Goal: Task Accomplishment & Management: Complete application form

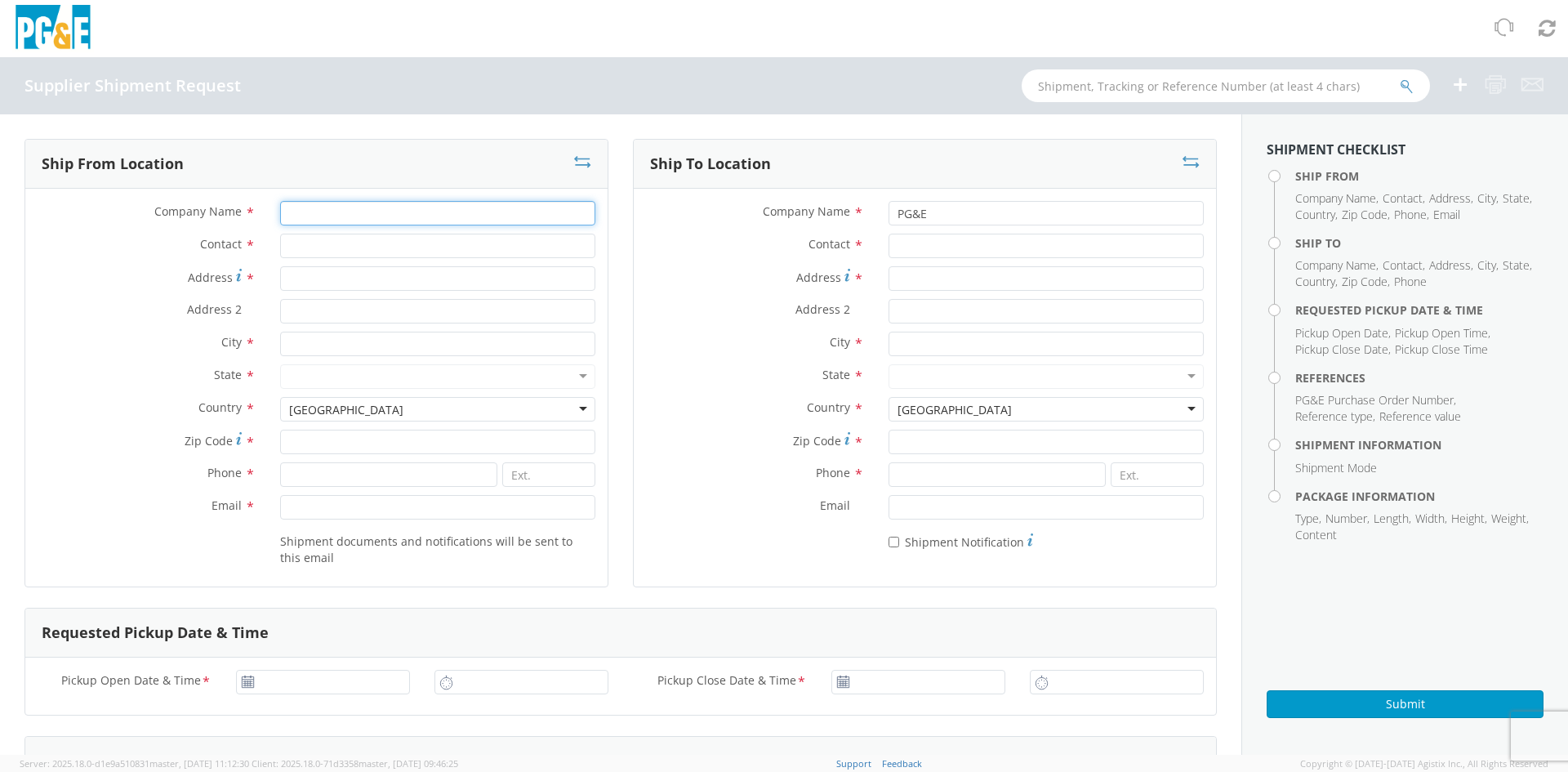
click at [298, 210] on input "Company Name *" at bounding box center [437, 213] width 315 height 24
click at [310, 235] on input "Contact *" at bounding box center [437, 246] width 315 height 24
click at [308, 215] on input "Company Name *" at bounding box center [437, 213] width 315 height 24
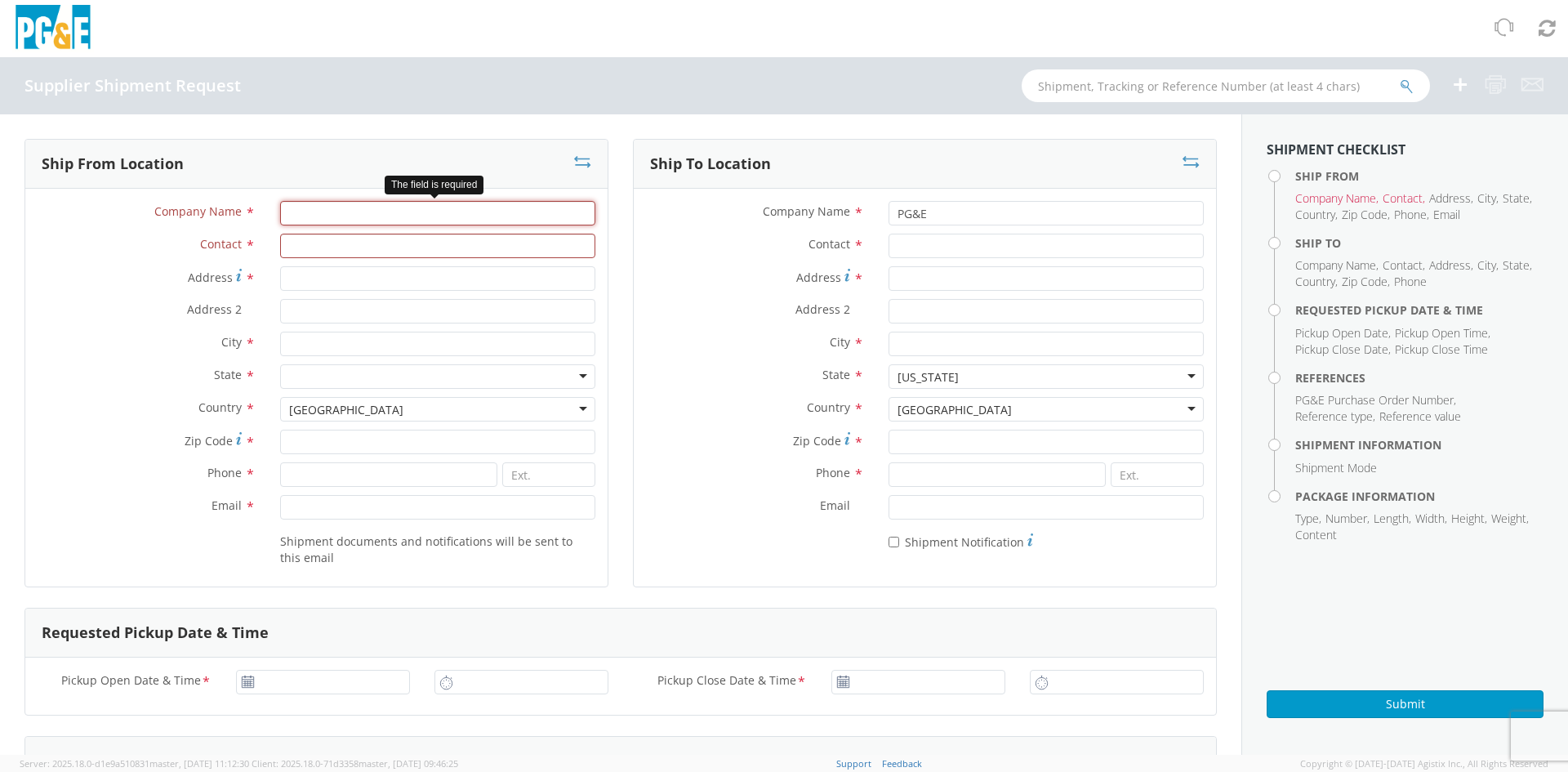
paste input "CBS Nuclear Services"
type input "CBS Nuclear Services"
click at [293, 245] on input "Contact *" at bounding box center [437, 246] width 315 height 24
paste input "[PERSON_NAME]"
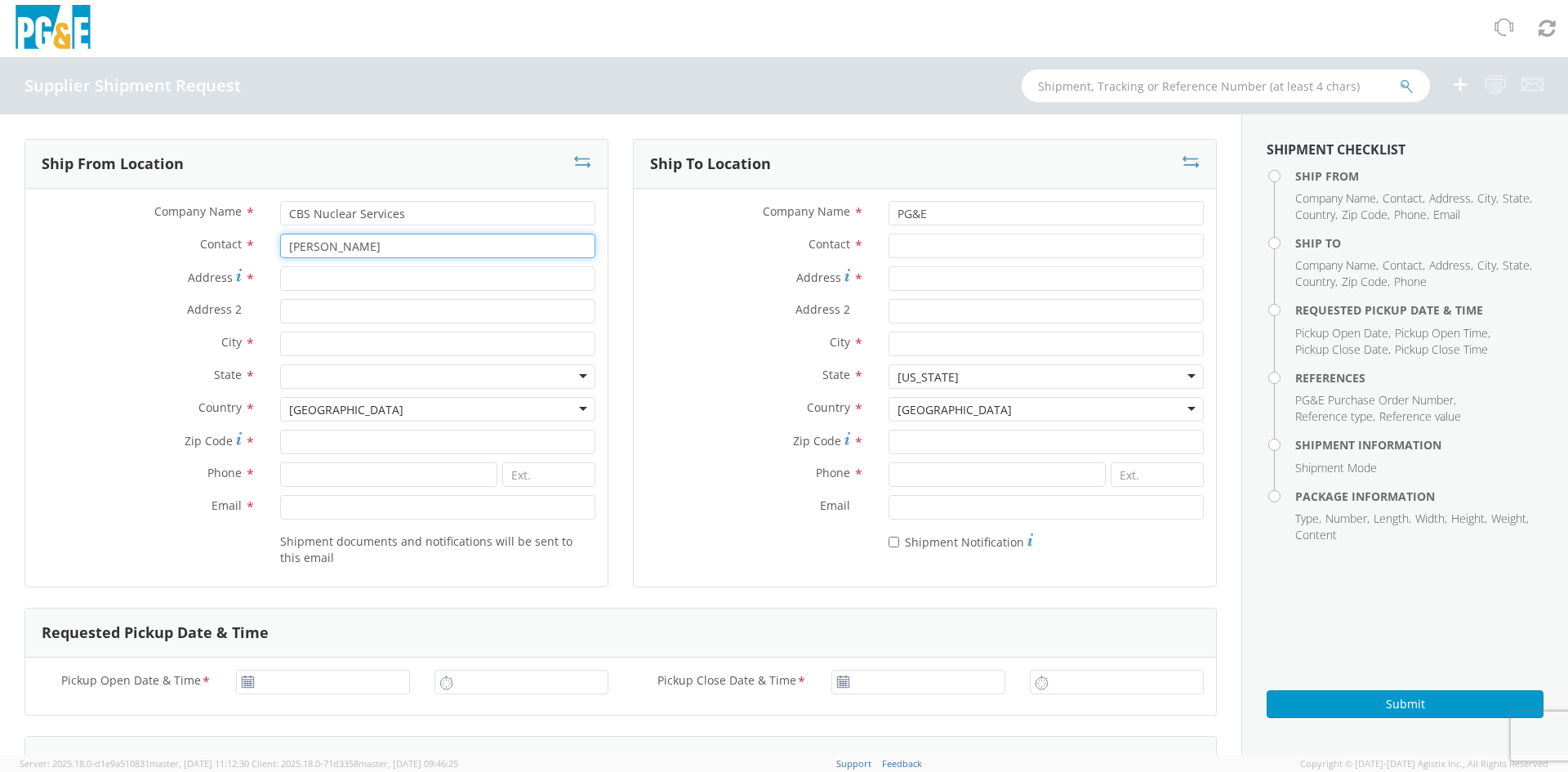
type input "[PERSON_NAME]"
click at [385, 287] on input "Address *" at bounding box center [437, 278] width 315 height 24
paste input "[STREET_ADDRESS]"
type input "[STREET_ADDRESS]"
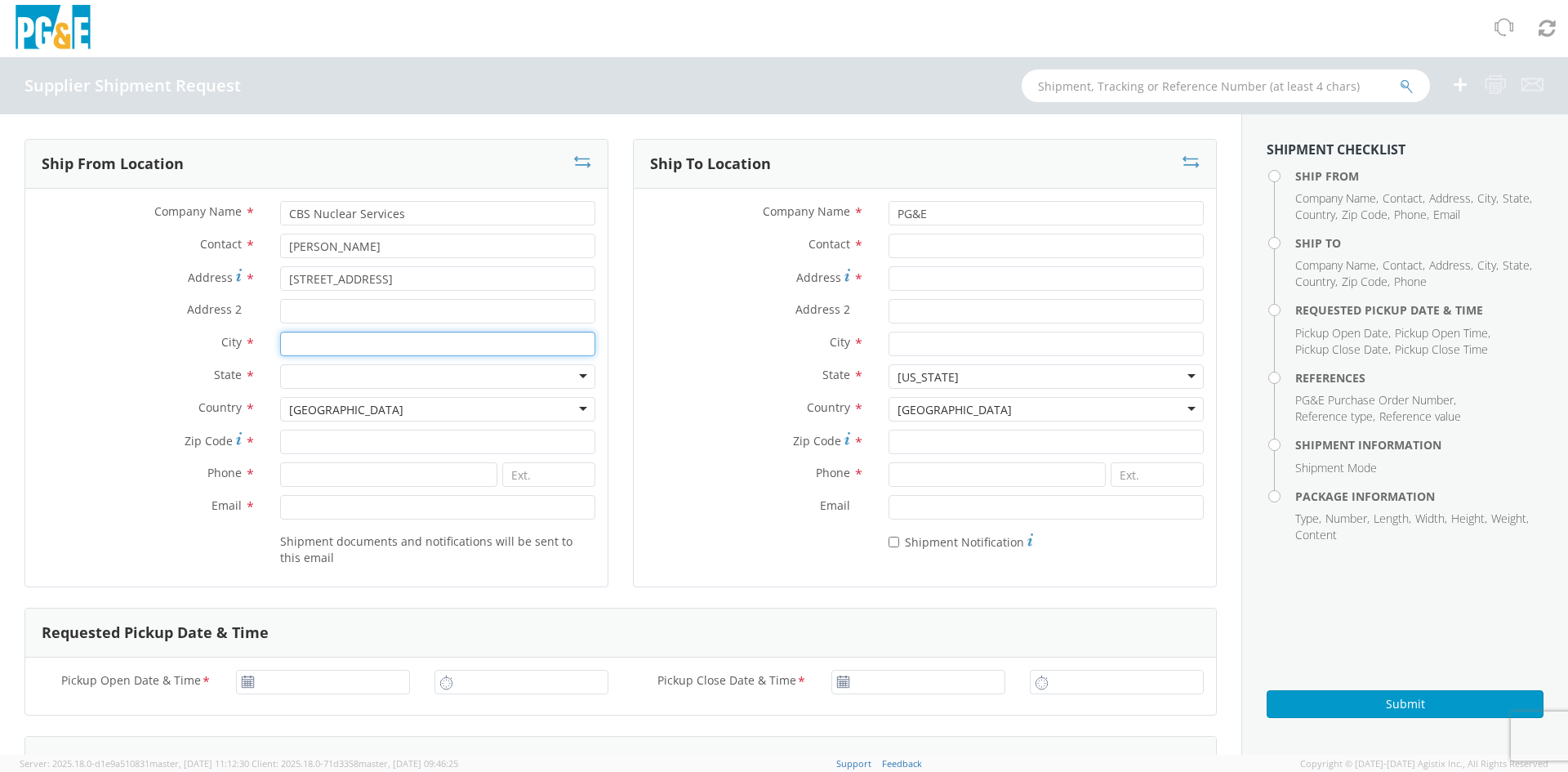
drag, startPoint x: 322, startPoint y: 350, endPoint x: 345, endPoint y: 383, distance: 40.2
click at [322, 350] on input "City *" at bounding box center [437, 344] width 315 height 24
paste input "[GEOGRAPHIC_DATA]"
type input "[GEOGRAPHIC_DATA]"
click at [375, 407] on div "[GEOGRAPHIC_DATA]" at bounding box center [437, 409] width 315 height 24
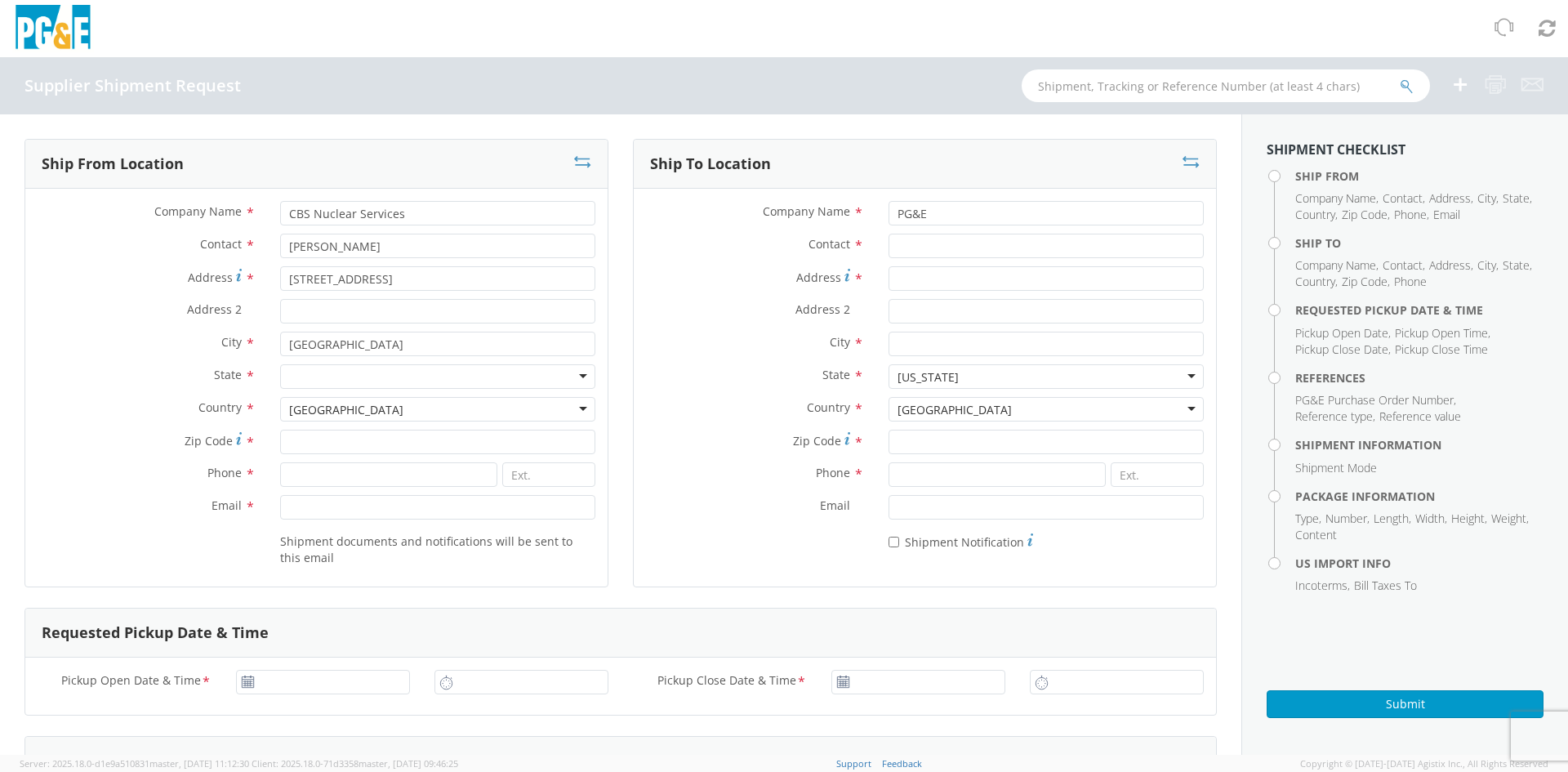
click at [572, 378] on div at bounding box center [437, 376] width 315 height 24
click at [295, 444] on input "Zip Code *" at bounding box center [437, 442] width 315 height 24
paste input "T6B 2R9"
type input "T6B 2R9"
click at [304, 477] on input at bounding box center [388, 474] width 217 height 24
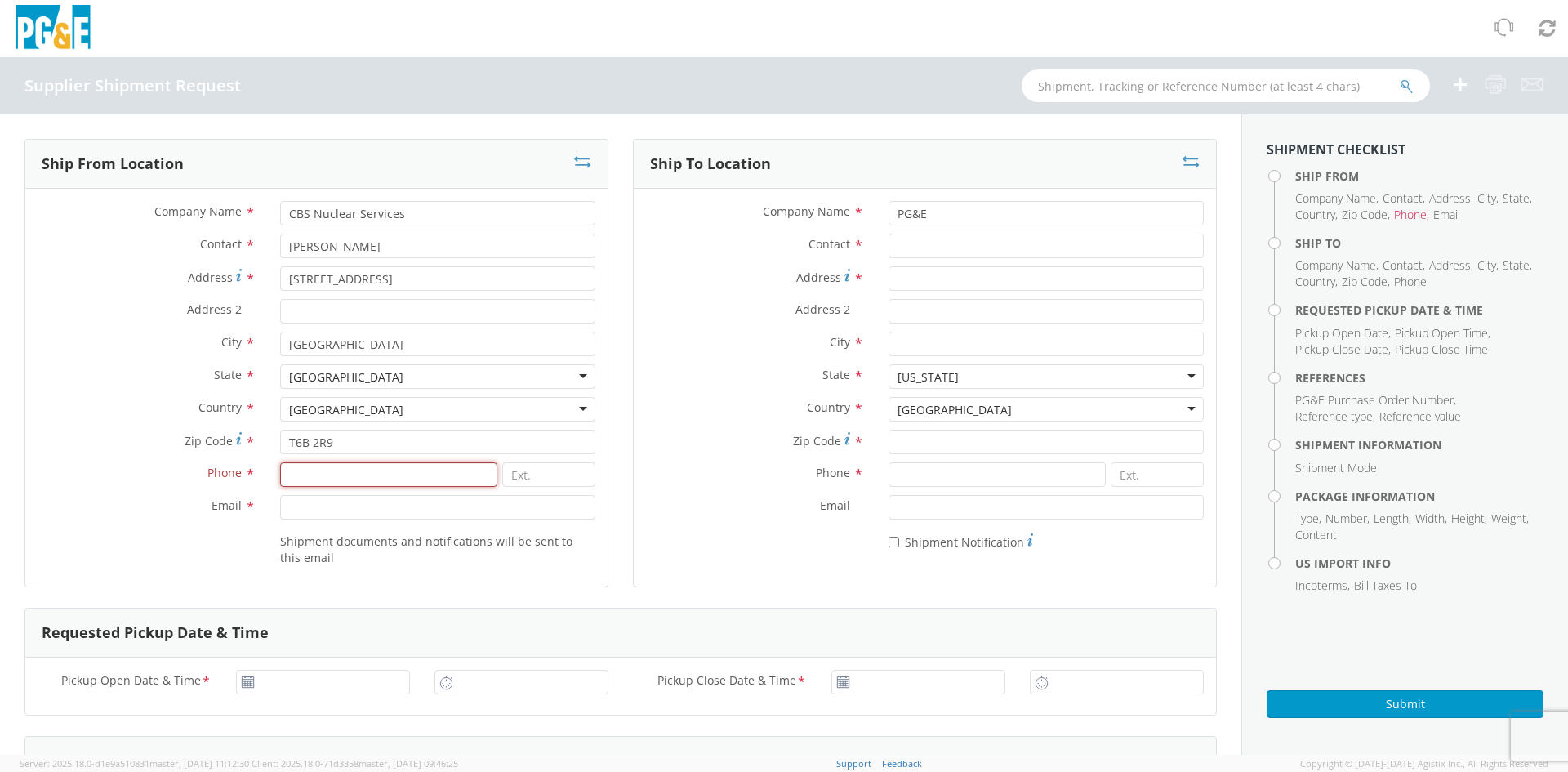
click at [427, 465] on input at bounding box center [388, 474] width 217 height 24
paste input "[PHONE_NUMBER]"
type input "[PHONE_NUMBER]"
click at [374, 502] on input "Email *" at bounding box center [437, 506] width 315 height 24
click at [303, 514] on input "Email *" at bounding box center [437, 506] width 315 height 24
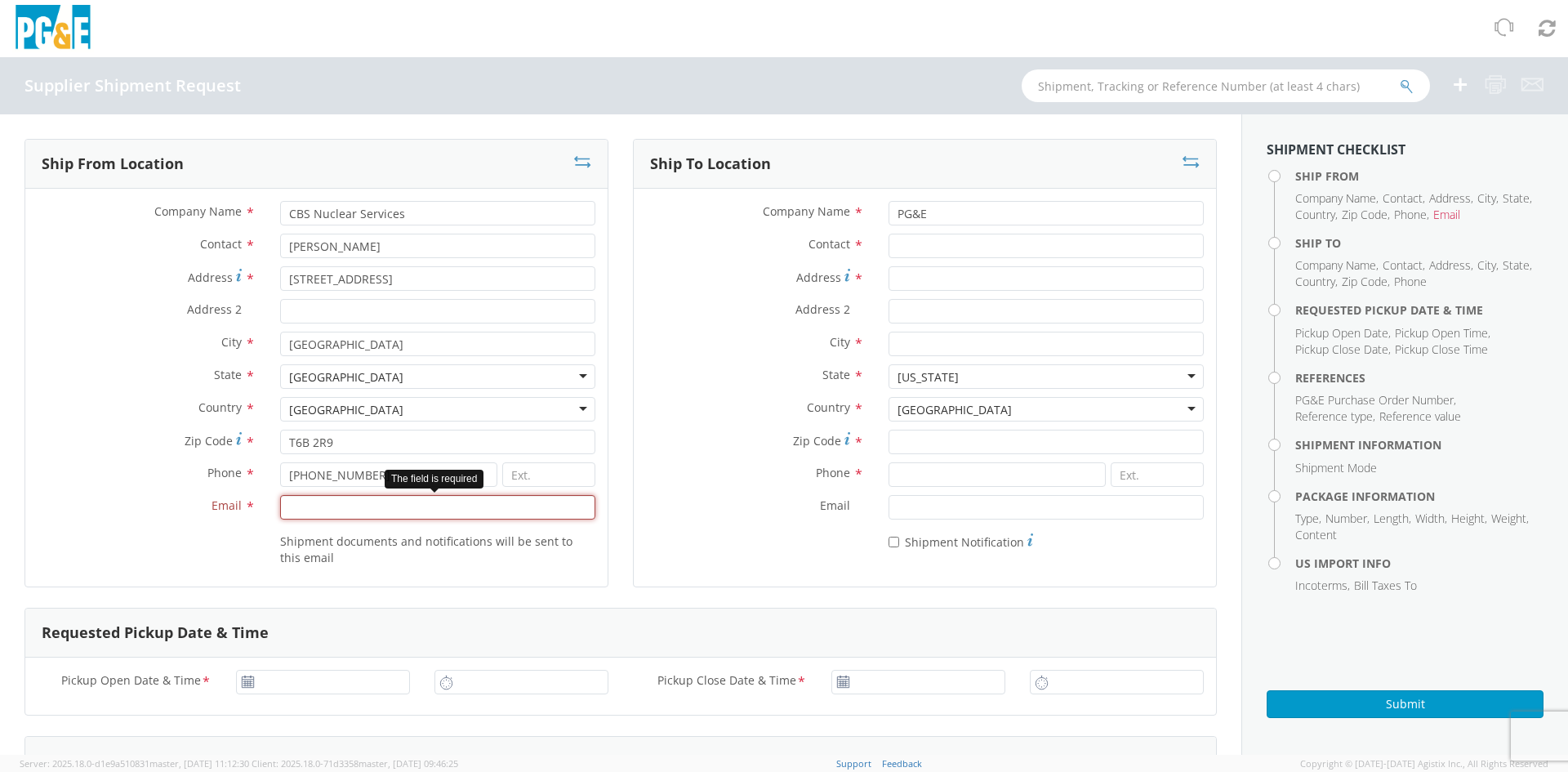
paste input "[EMAIL_ADDRESS][DOMAIN_NAME]"
type input "[EMAIL_ADDRESS][DOMAIN_NAME]"
click at [354, 567] on div "Shipment documents and notifications will be sent to this email" at bounding box center [316, 551] width 582 height 47
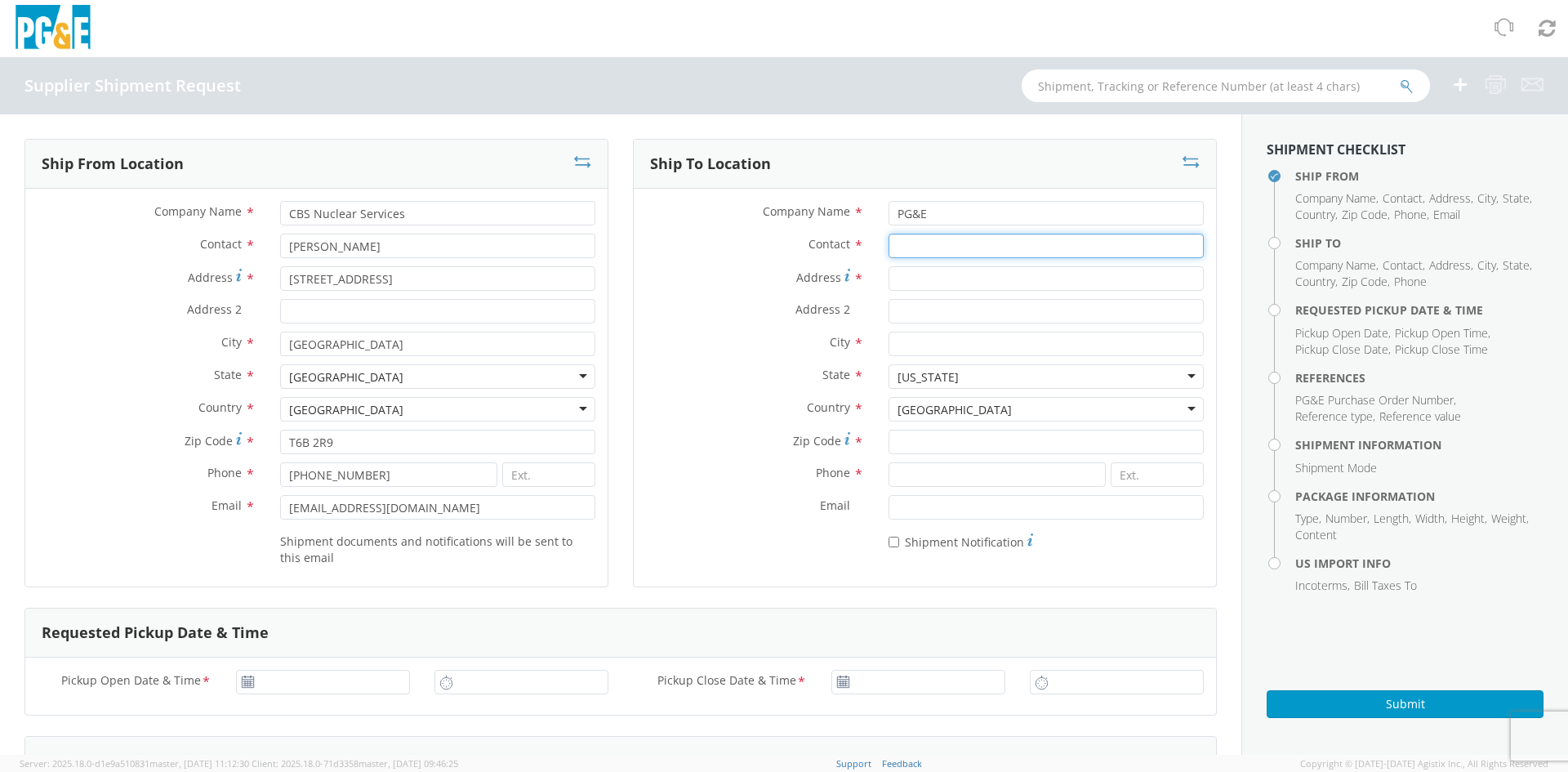
click at [968, 251] on input "Contact *" at bounding box center [1046, 246] width 315 height 24
type input "d"
type input "[PERSON_NAME]"
click at [970, 275] on input "Address *" at bounding box center [1046, 278] width 315 height 24
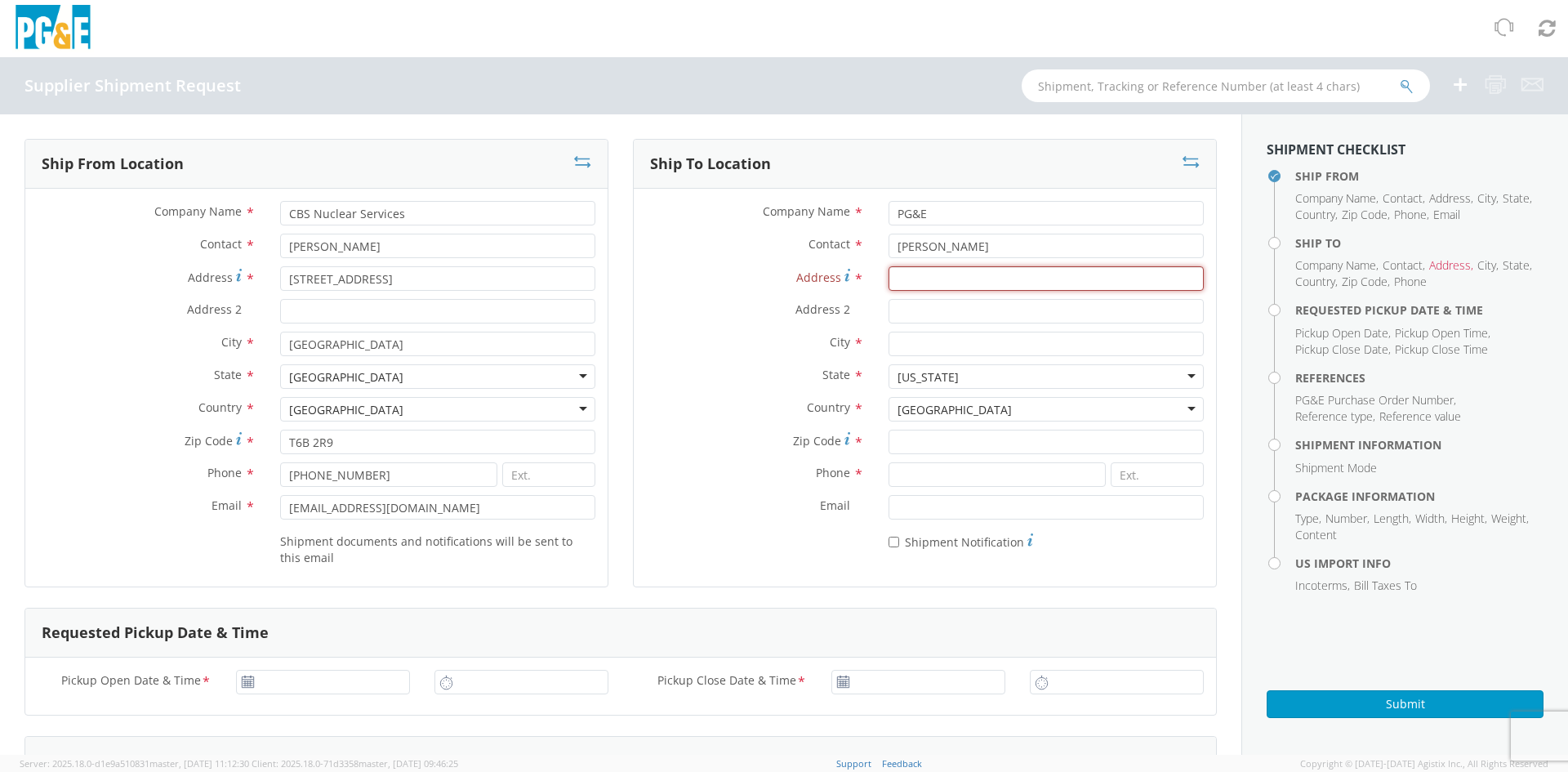
click at [918, 281] on input "Address *" at bounding box center [1046, 278] width 315 height 24
paste input "[STREET_ADDRESS]"
type input "[STREET_ADDRESS]"
drag, startPoint x: 945, startPoint y: 370, endPoint x: 939, endPoint y: 354, distance: 17.1
click at [940, 355] on div "Company Name * PG&E Contact * [PERSON_NAME] Address * [STREET_ADDRESS] Address …" at bounding box center [924, 380] width 582 height 358
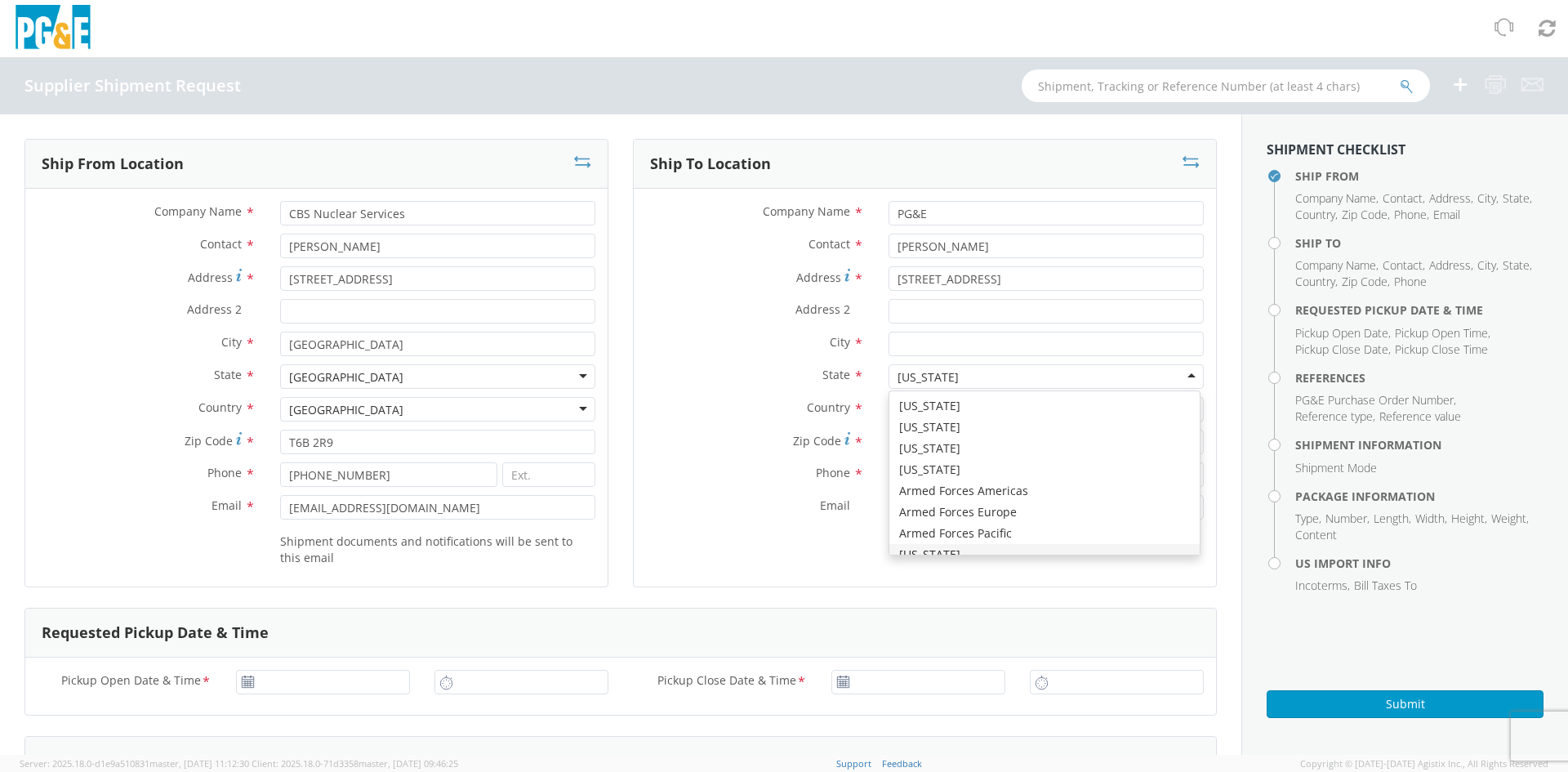
scroll to position [18, 0]
click at [939, 352] on input "City *" at bounding box center [1046, 344] width 315 height 24
paste input "[GEOGRAPHIC_DATA][PERSON_NAME]"
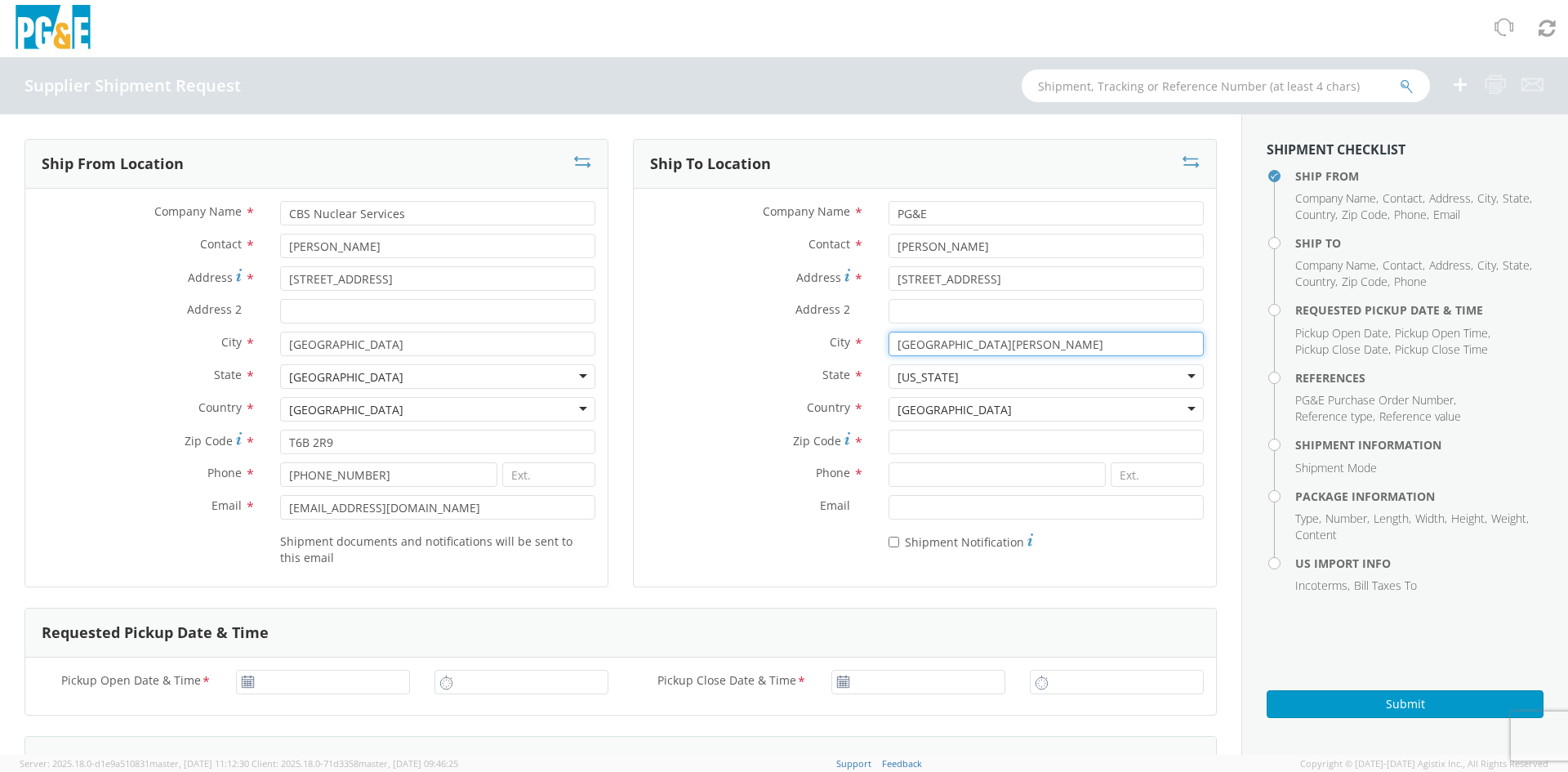
type input "[GEOGRAPHIC_DATA][PERSON_NAME]"
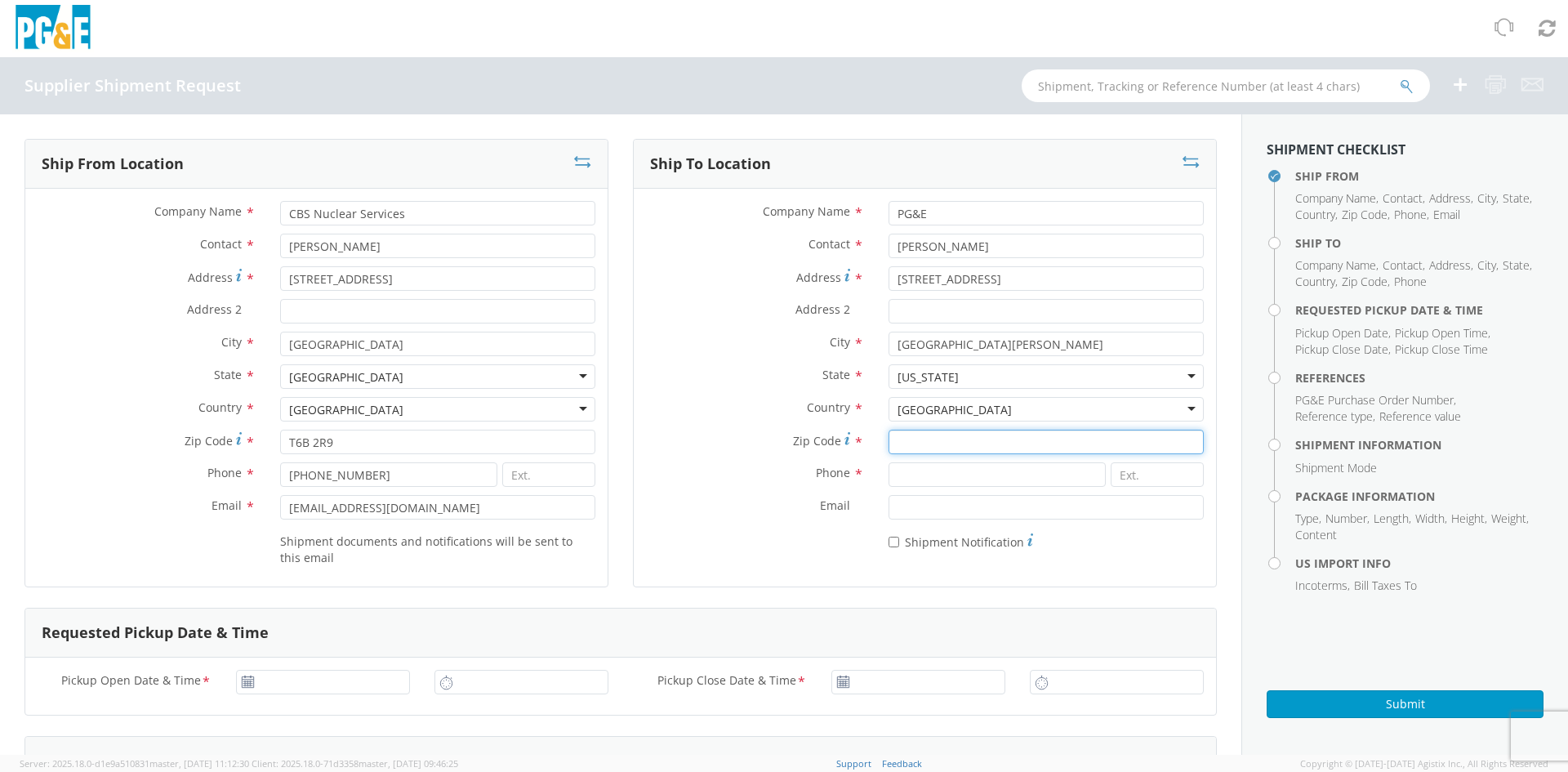
click at [917, 445] on input "Zip Code *" at bounding box center [1046, 442] width 315 height 24
paste input "93401"
type input "93401"
click at [948, 469] on input at bounding box center [996, 474] width 217 height 24
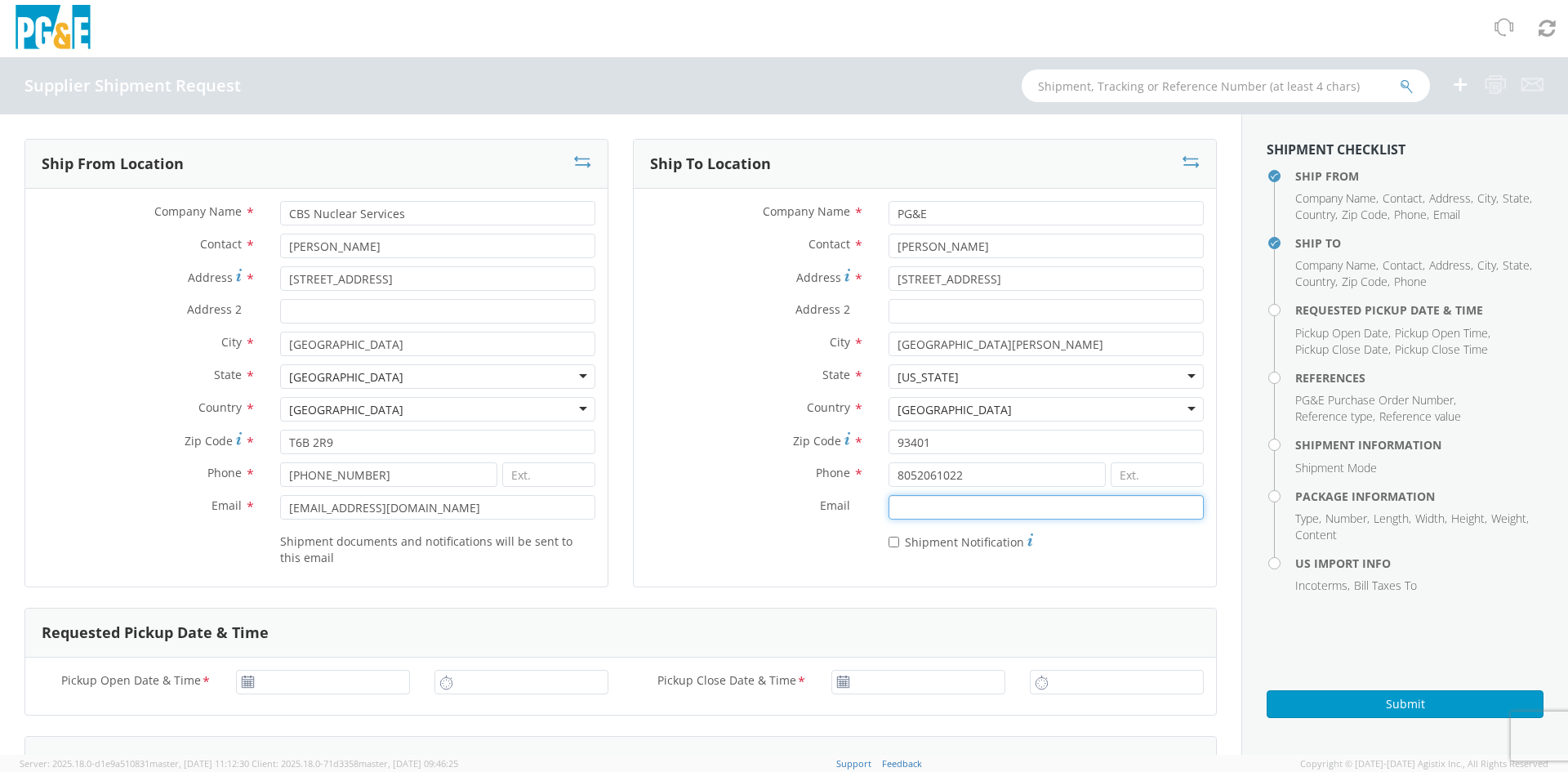
click at [939, 503] on input "Email *" at bounding box center [1046, 506] width 315 height 24
click at [908, 479] on input "8052061022" at bounding box center [996, 474] width 217 height 24
click at [912, 479] on input "[PHONE_NUMBER]" at bounding box center [996, 474] width 217 height 24
type input "[PHONE_NUMBER]"
click at [907, 514] on input "Email *" at bounding box center [1046, 506] width 315 height 24
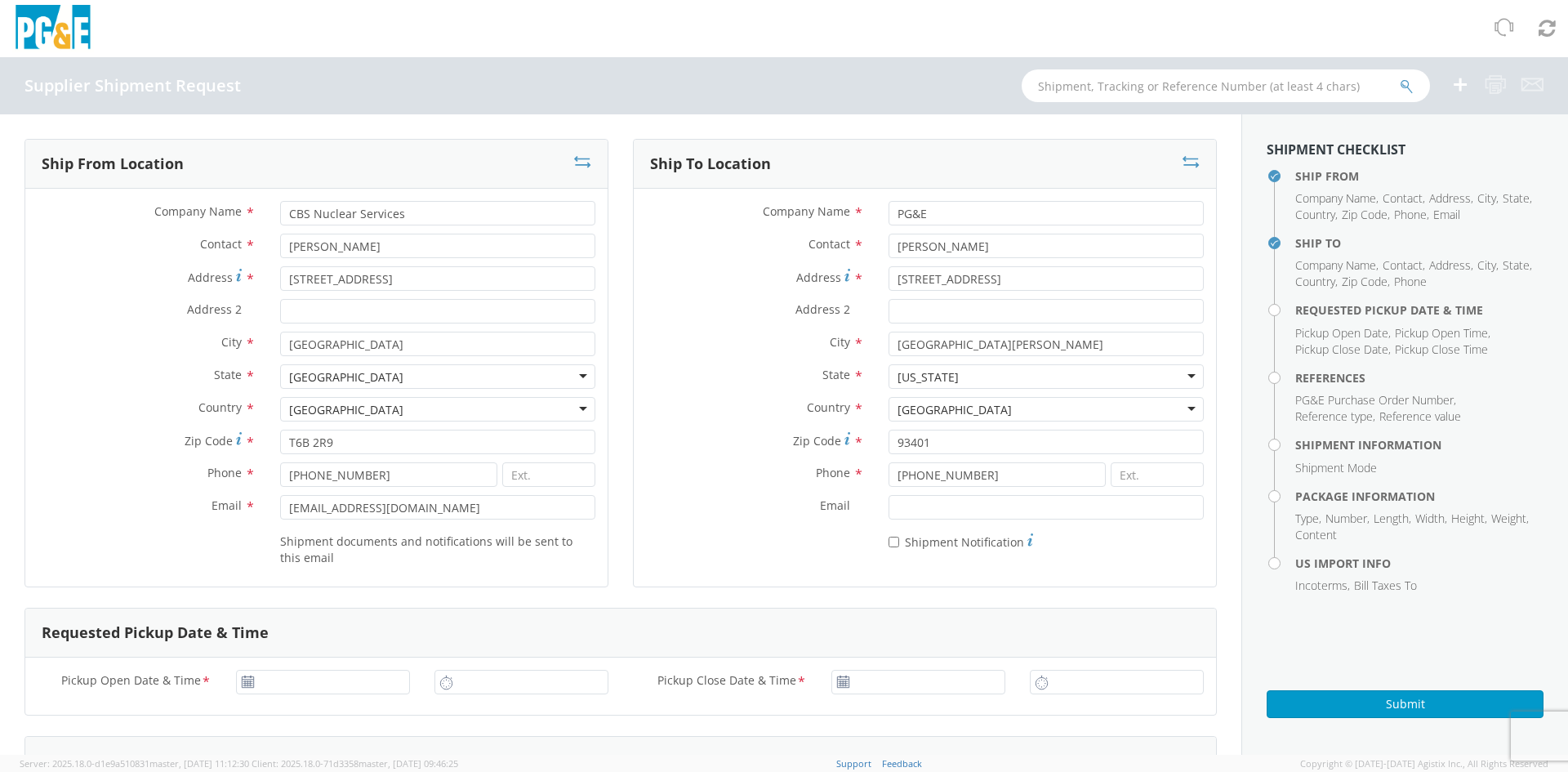
click at [792, 526] on div "Email *" at bounding box center [924, 510] width 582 height 33
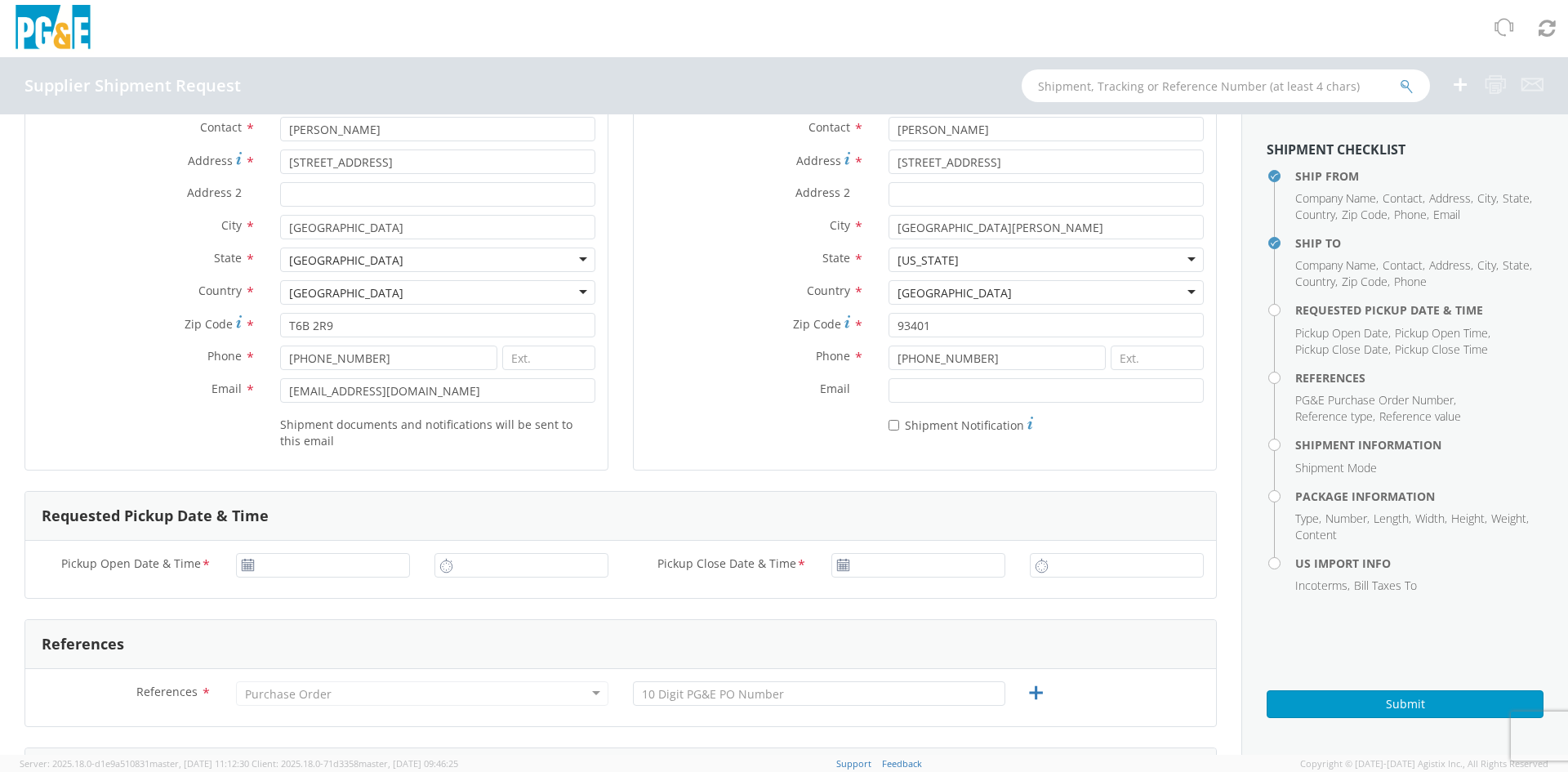
scroll to position [163, 0]
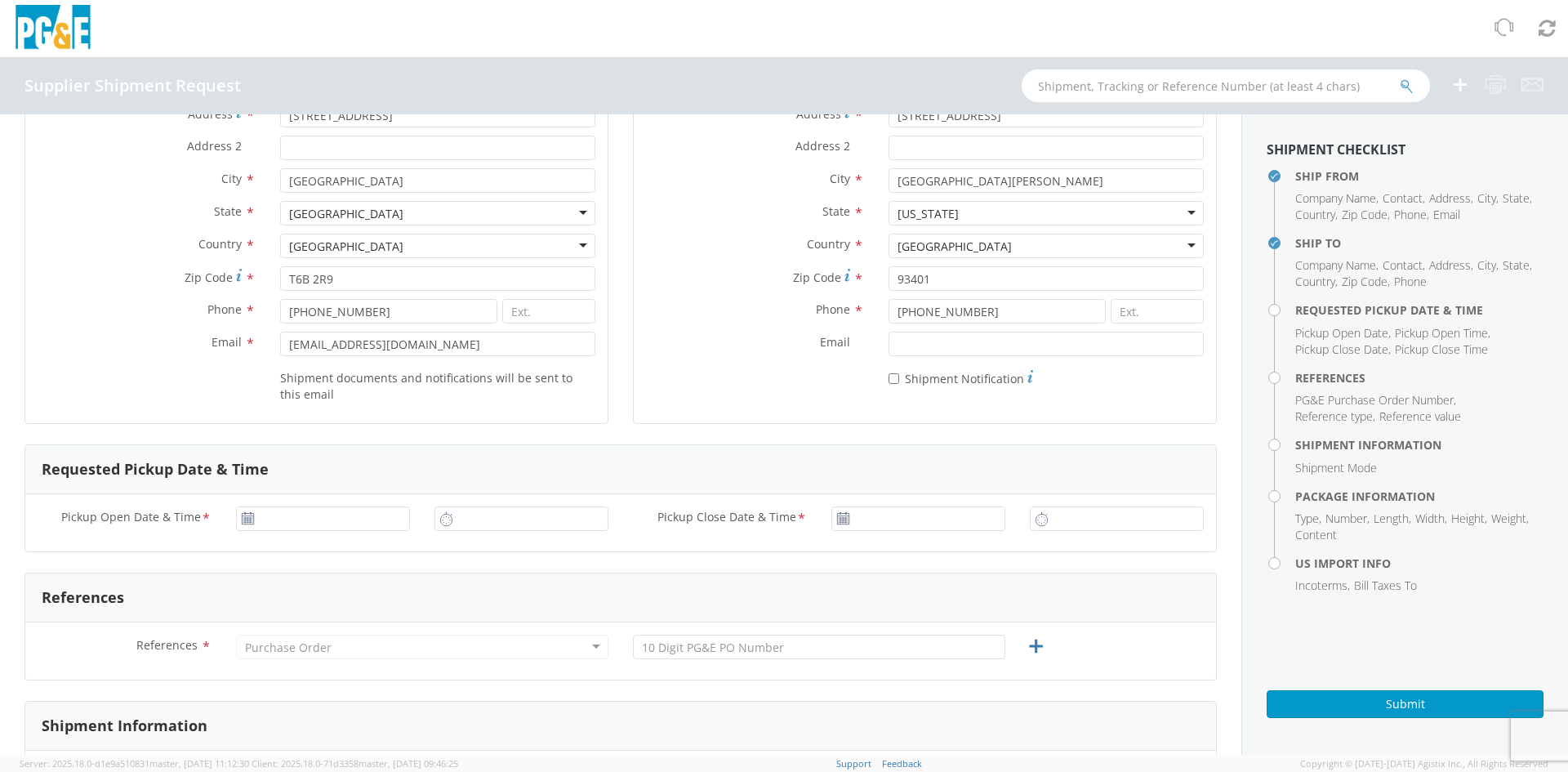
click at [243, 522] on use at bounding box center [247, 518] width 12 height 12
click at [241, 521] on icon at bounding box center [247, 519] width 14 height 13
type input "[DATE]"
click at [285, 521] on input "[DATE]" at bounding box center [323, 518] width 174 height 24
click at [476, 522] on input "11:00 AM" at bounding box center [521, 518] width 174 height 24
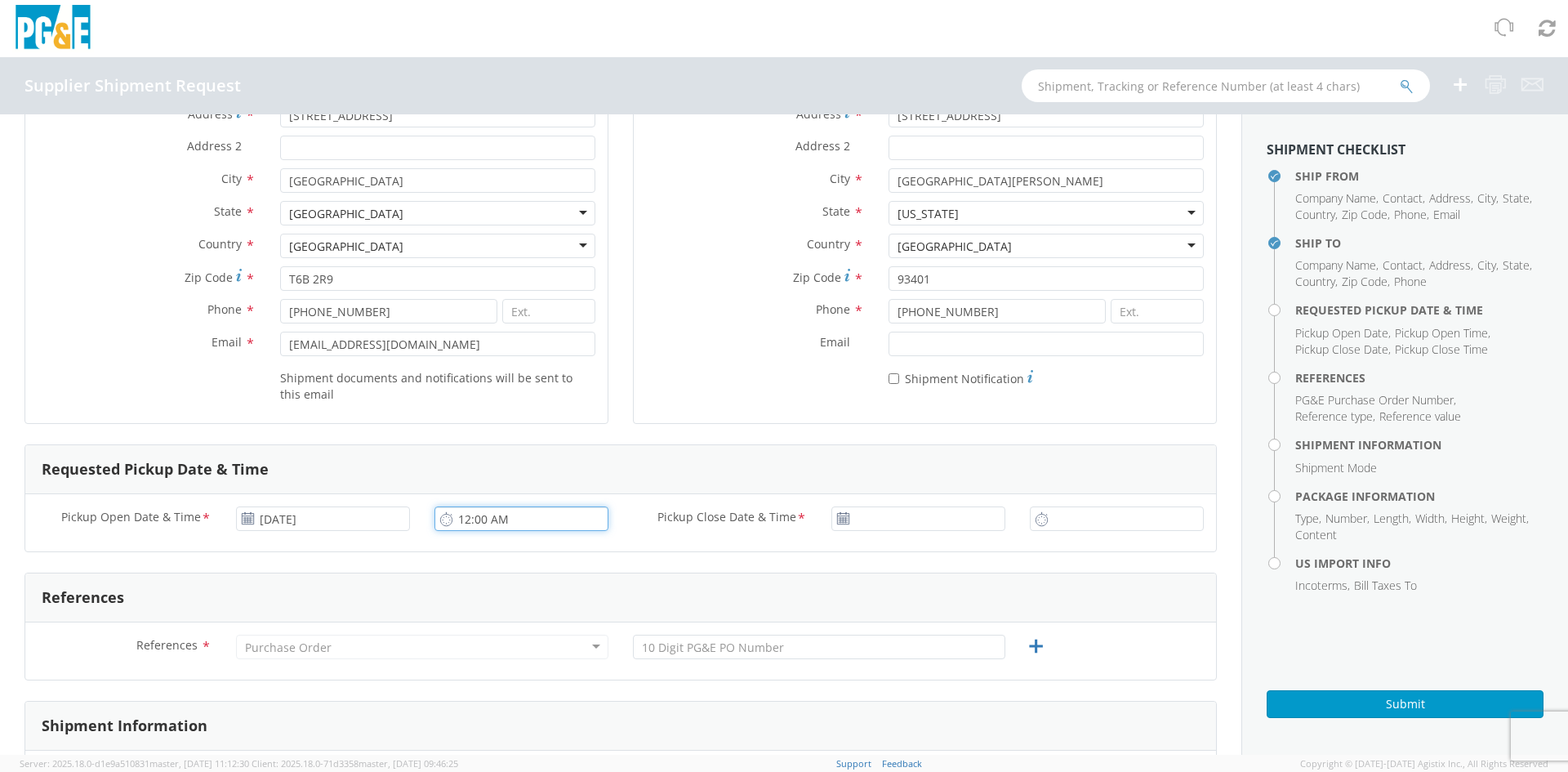
drag, startPoint x: 495, startPoint y: 523, endPoint x: 561, endPoint y: 526, distance: 66.1
click at [561, 526] on input "12:00 AM" at bounding box center [521, 518] width 174 height 24
type input "12:00 PM"
type input "[DATE]"
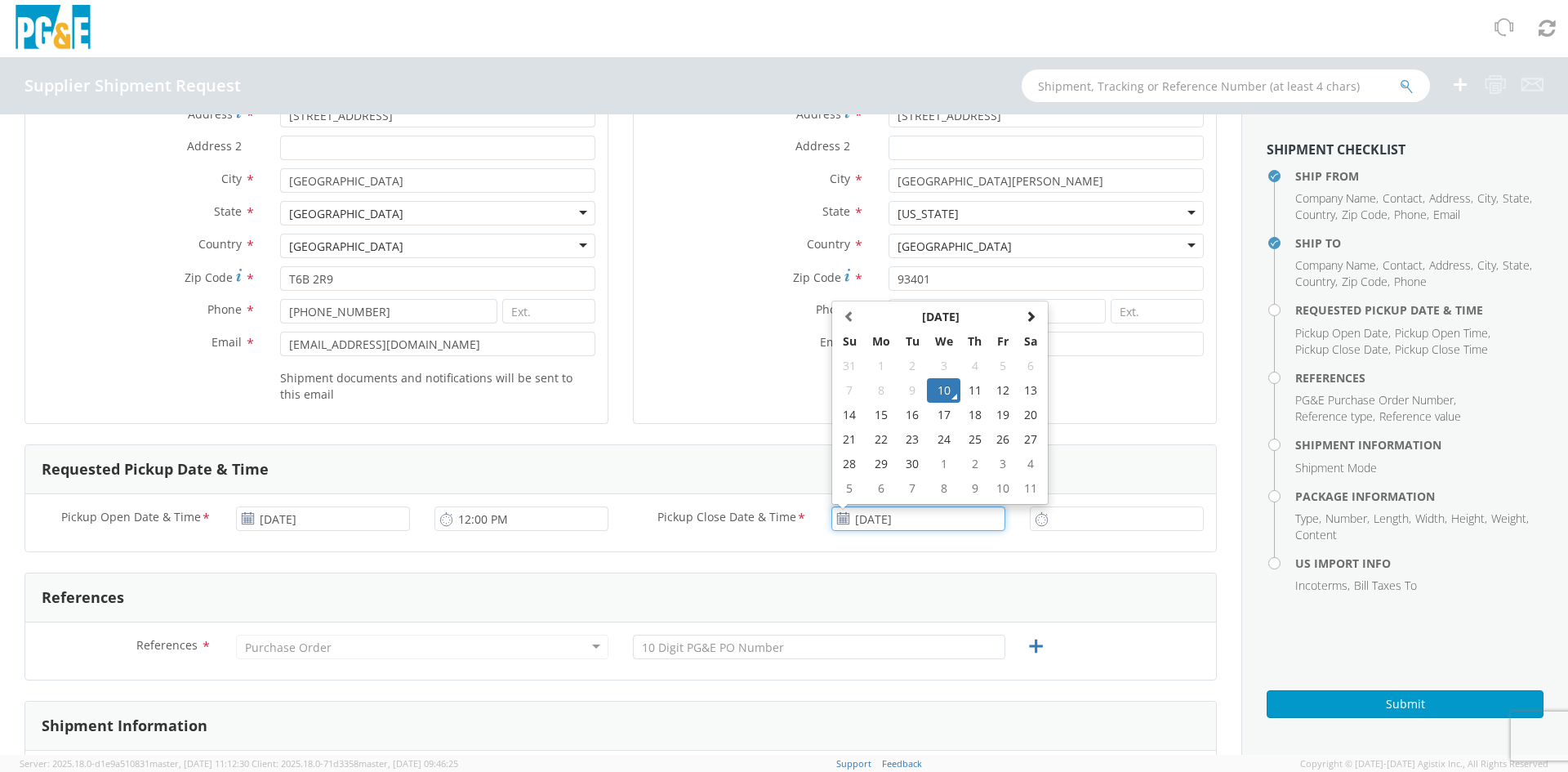
click at [857, 519] on input "[DATE]" at bounding box center [919, 518] width 174 height 24
type input "11:00 AM"
click at [1057, 517] on input "11:00 AM" at bounding box center [1117, 518] width 174 height 24
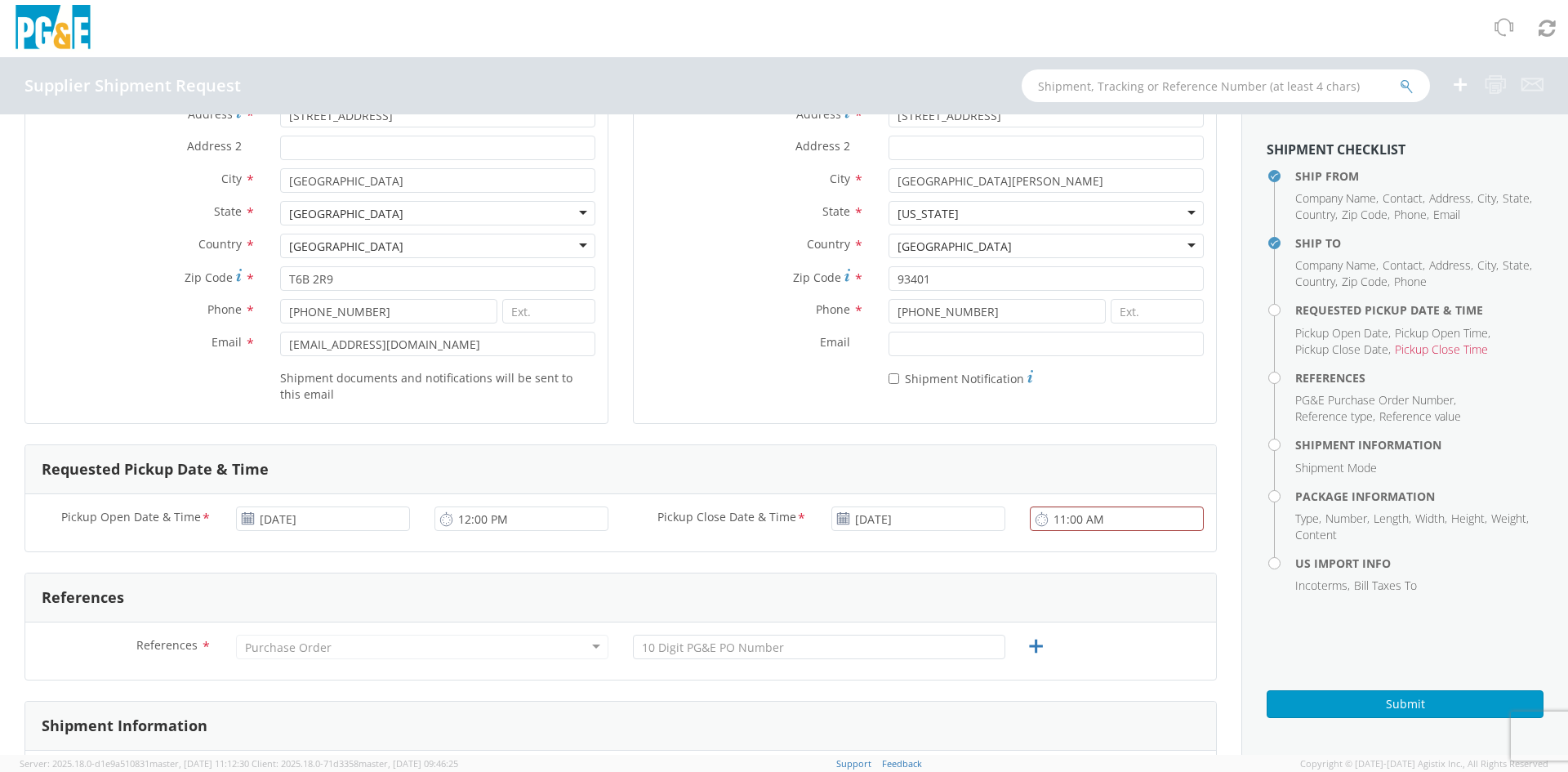
click at [836, 523] on icon at bounding box center [843, 519] width 14 height 13
click at [878, 521] on input "[DATE]" at bounding box center [919, 518] width 174 height 24
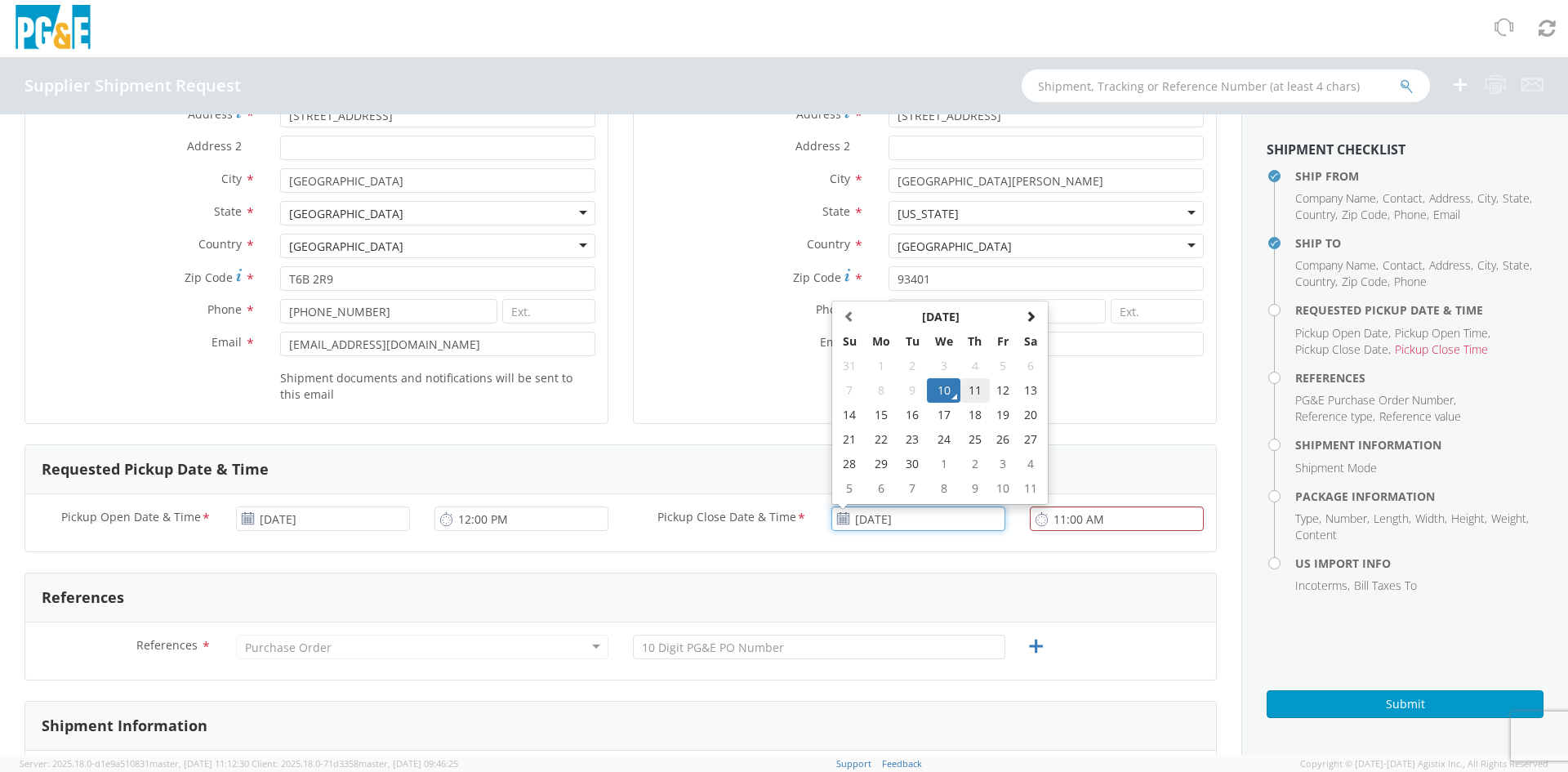
click at [960, 392] on td "11" at bounding box center [975, 390] width 28 height 24
type input "[DATE]"
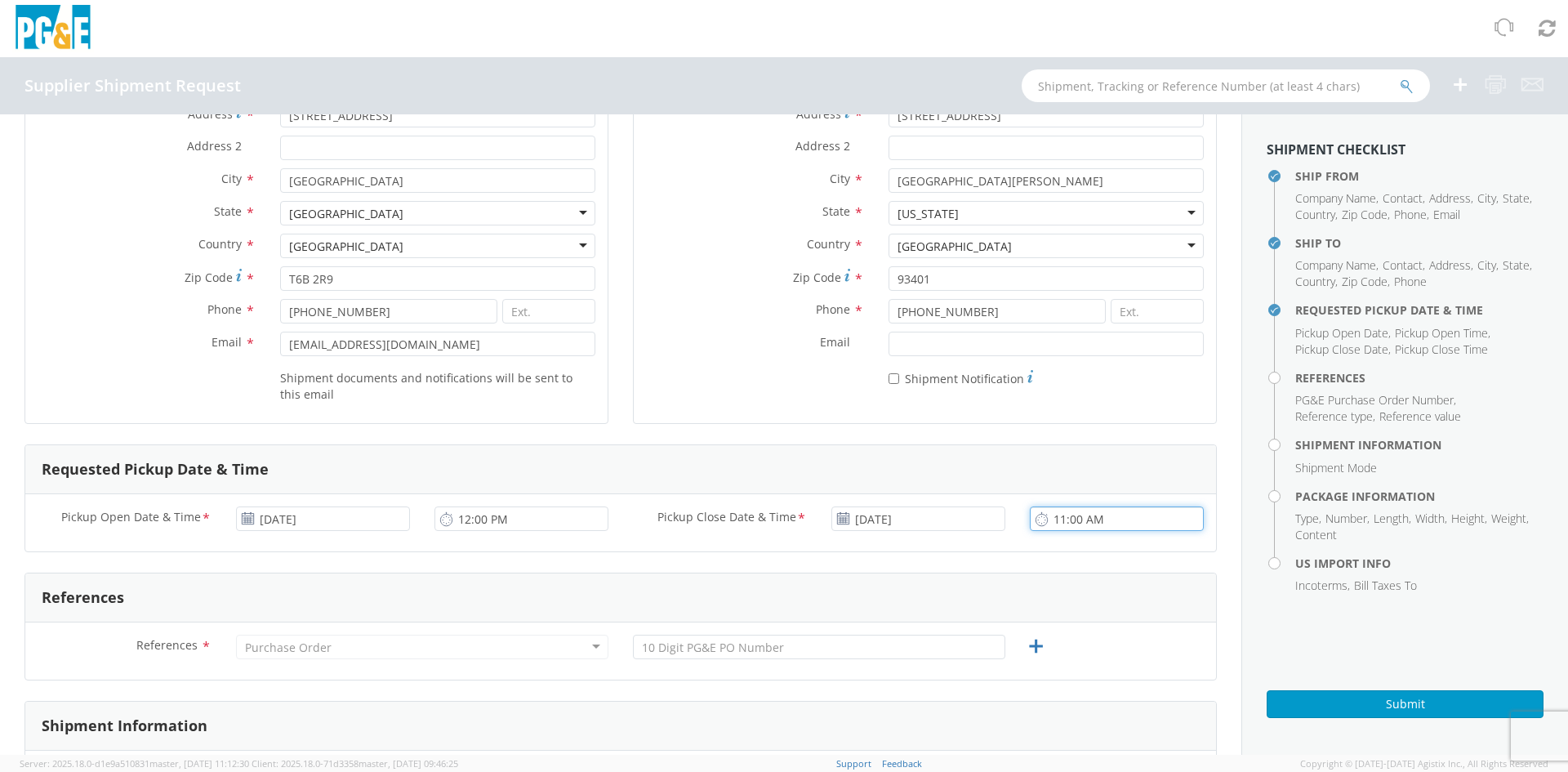
click at [1100, 523] on input "11:00 AM" at bounding box center [1117, 518] width 174 height 24
click at [1080, 521] on input "4:00 pm" at bounding box center [1117, 518] width 174 height 24
click at [1094, 518] on input "4:00 pm" at bounding box center [1117, 518] width 174 height 24
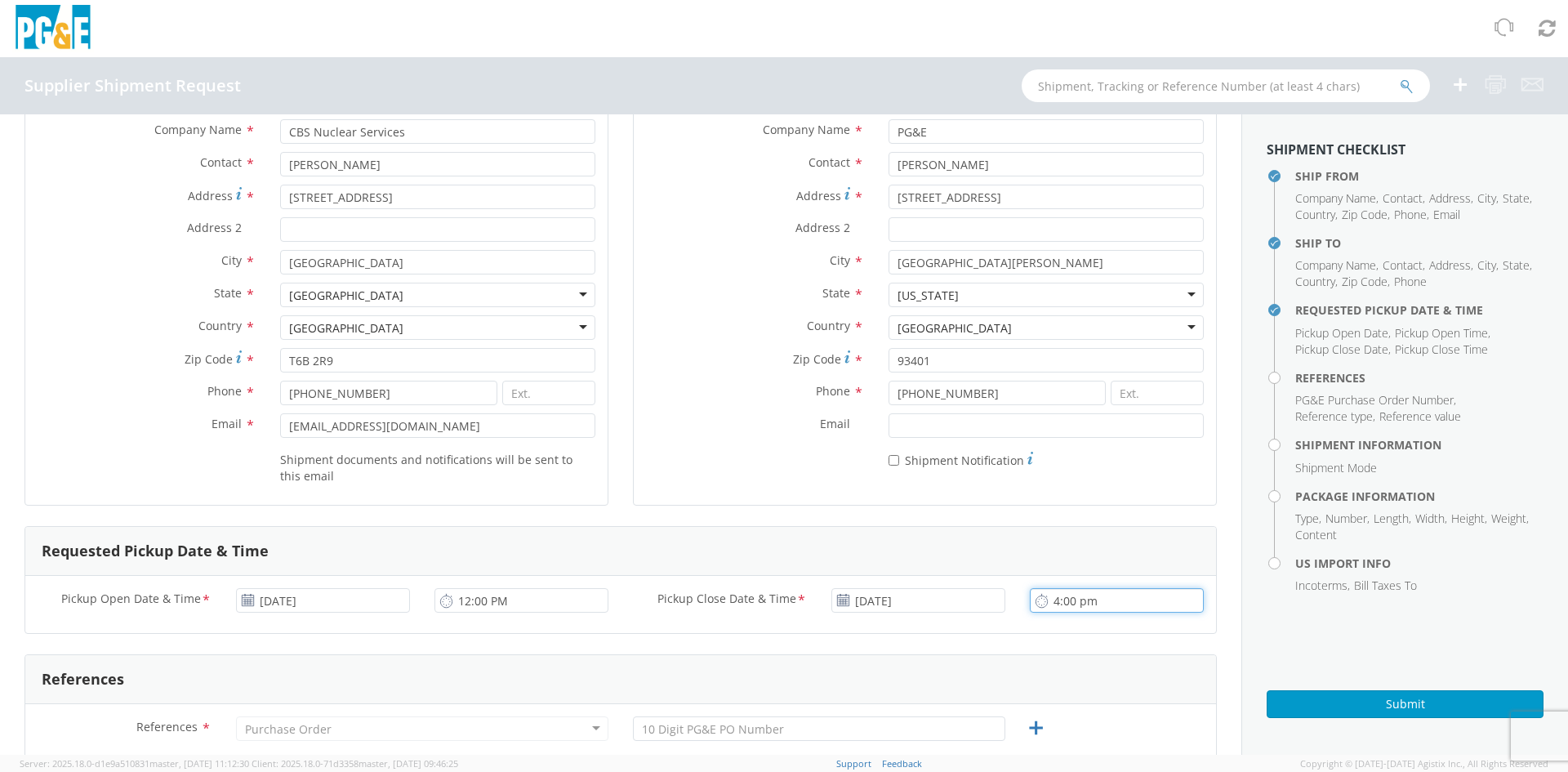
click at [1040, 603] on input "4:00 pm" at bounding box center [1117, 600] width 174 height 24
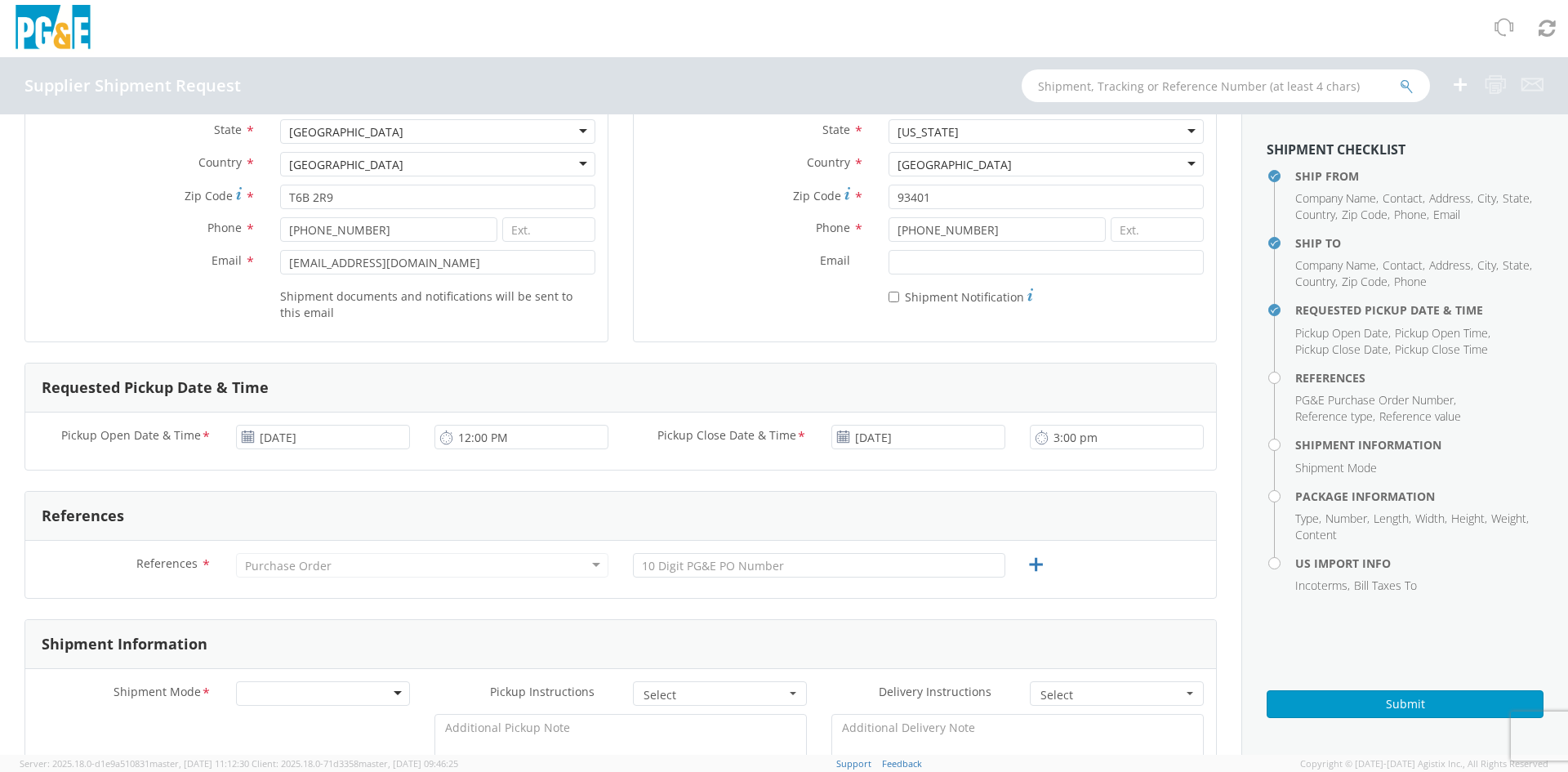
type input "3:00 PM"
click at [307, 562] on div "Purchase Order" at bounding box center [287, 566] width 86 height 16
drag, startPoint x: 293, startPoint y: 567, endPoint x: 533, endPoint y: 573, distance: 240.1
click at [315, 567] on div "Purchase Order" at bounding box center [287, 566] width 86 height 16
click at [593, 561] on div "Purchase Order" at bounding box center [422, 565] width 372 height 24
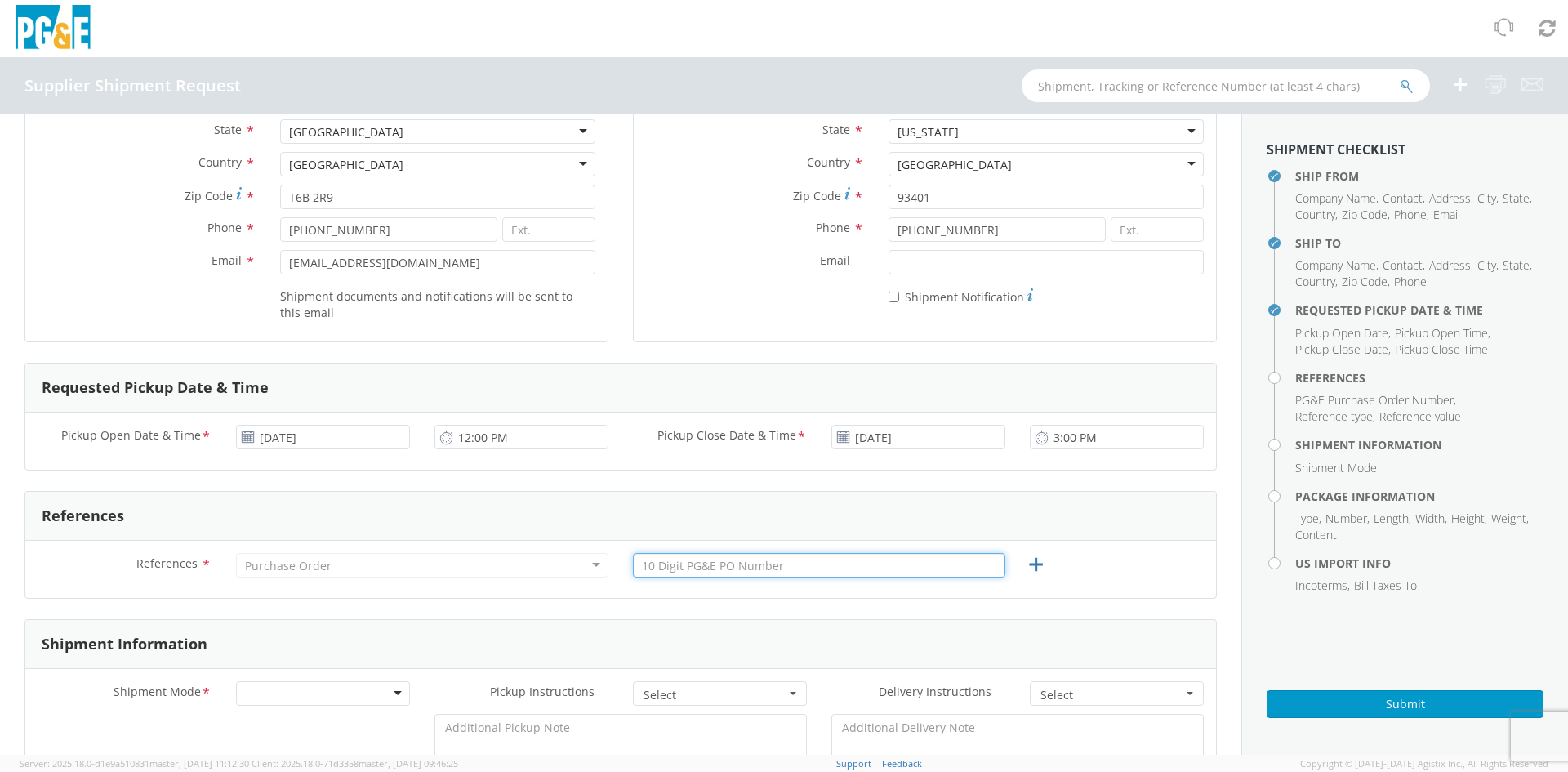
paste input "3501420430"
type input "3501420430"
click at [721, 598] on div "References References * Purchase Order Purchase Order Account Type Activity ID …" at bounding box center [620, 545] width 1193 height 108
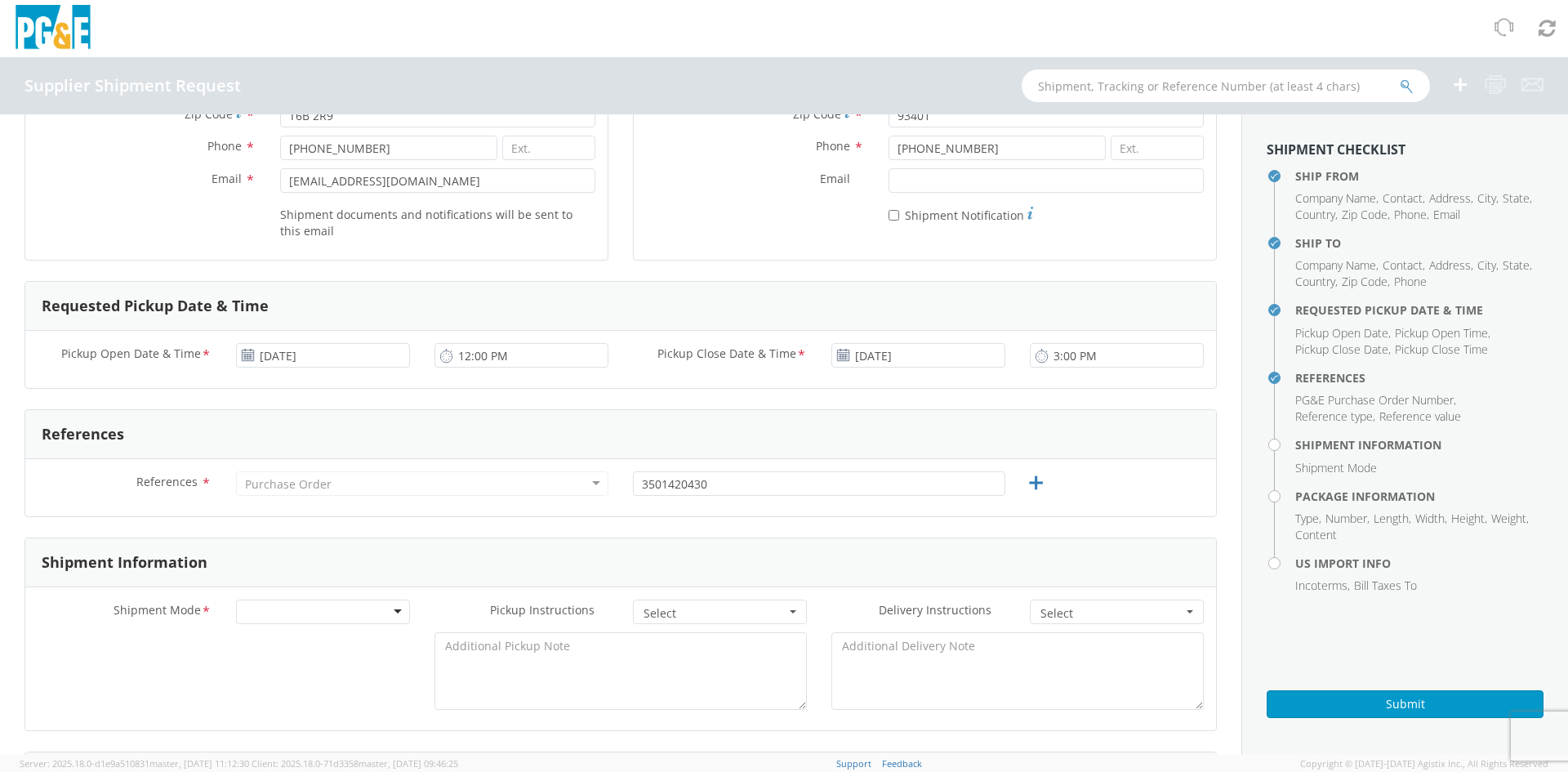
click at [257, 613] on div at bounding box center [323, 611] width 174 height 24
click at [680, 611] on span "Select" at bounding box center [715, 613] width 142 height 16
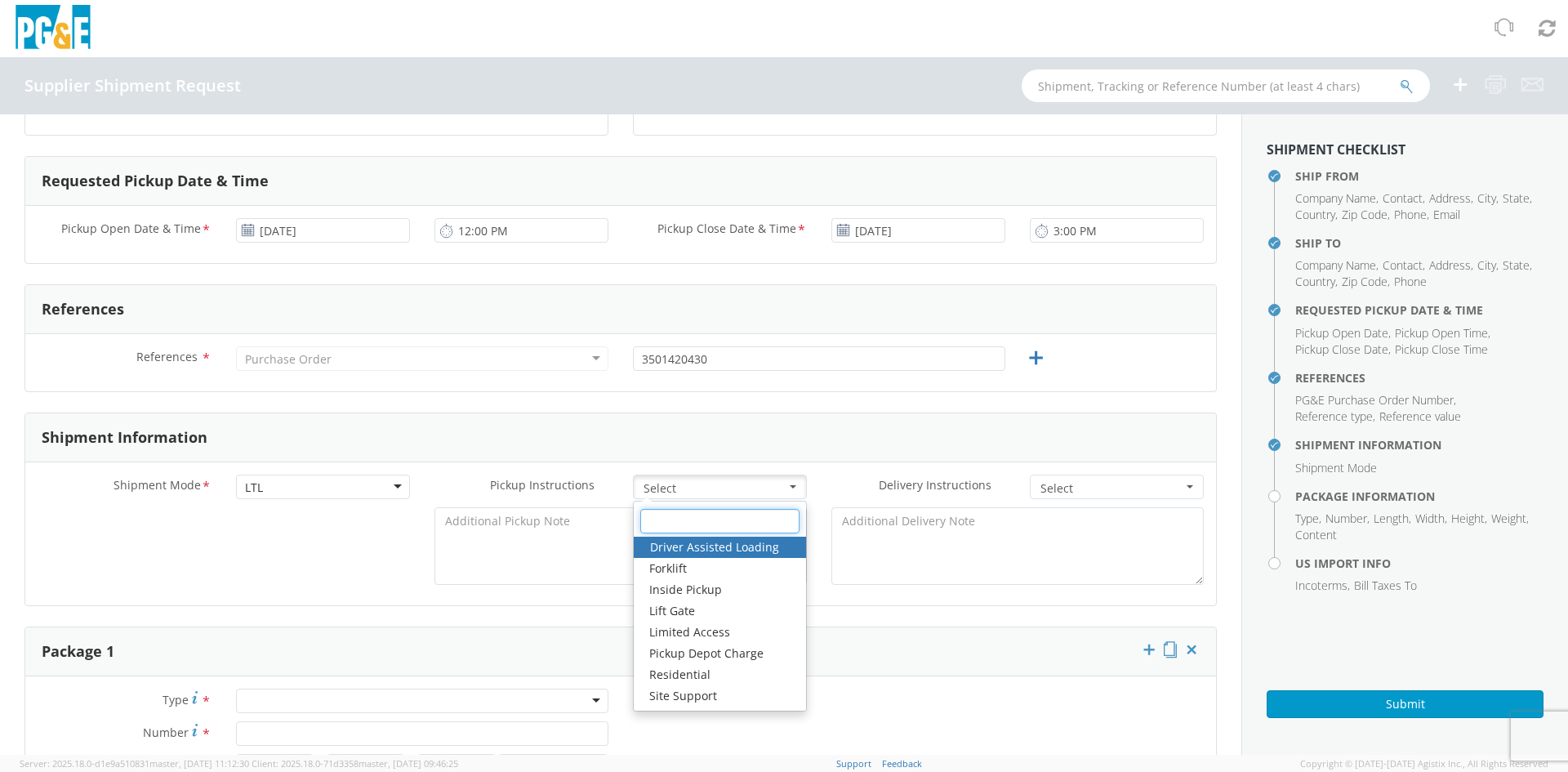
scroll to position [490, 0]
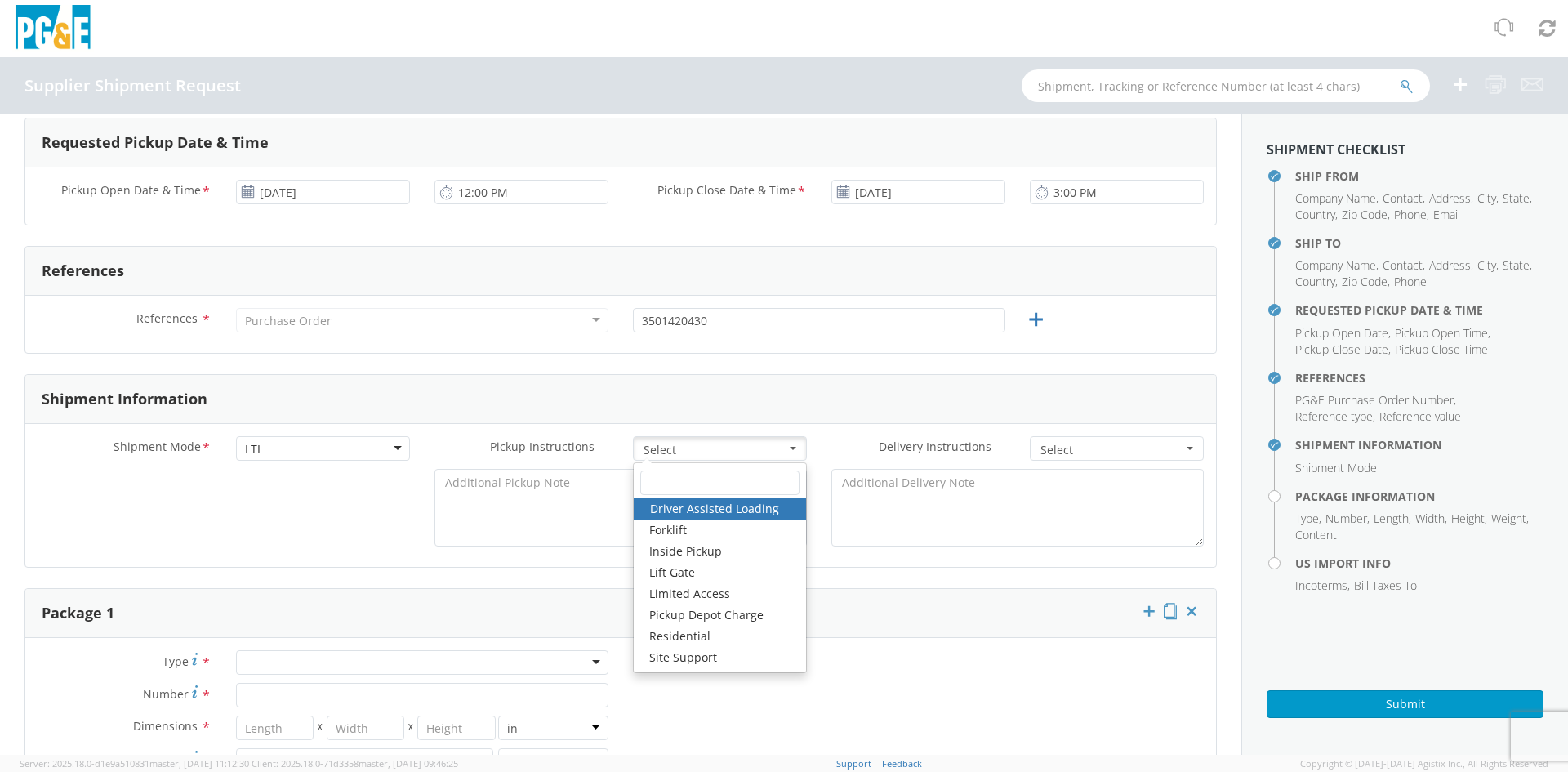
click at [1063, 448] on span "Select" at bounding box center [1111, 449] width 142 height 16
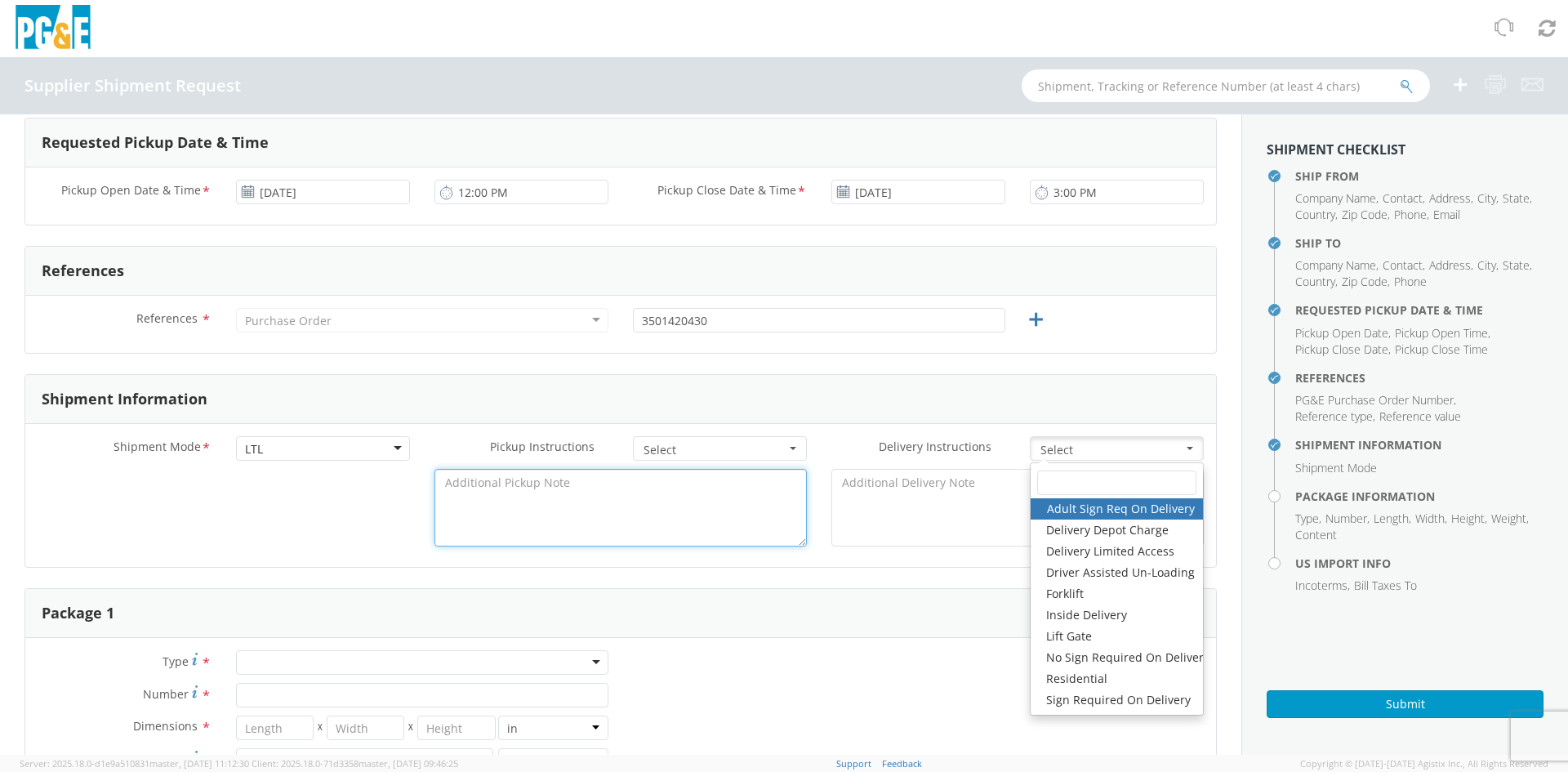
click at [471, 494] on textarea at bounding box center [620, 507] width 372 height 78
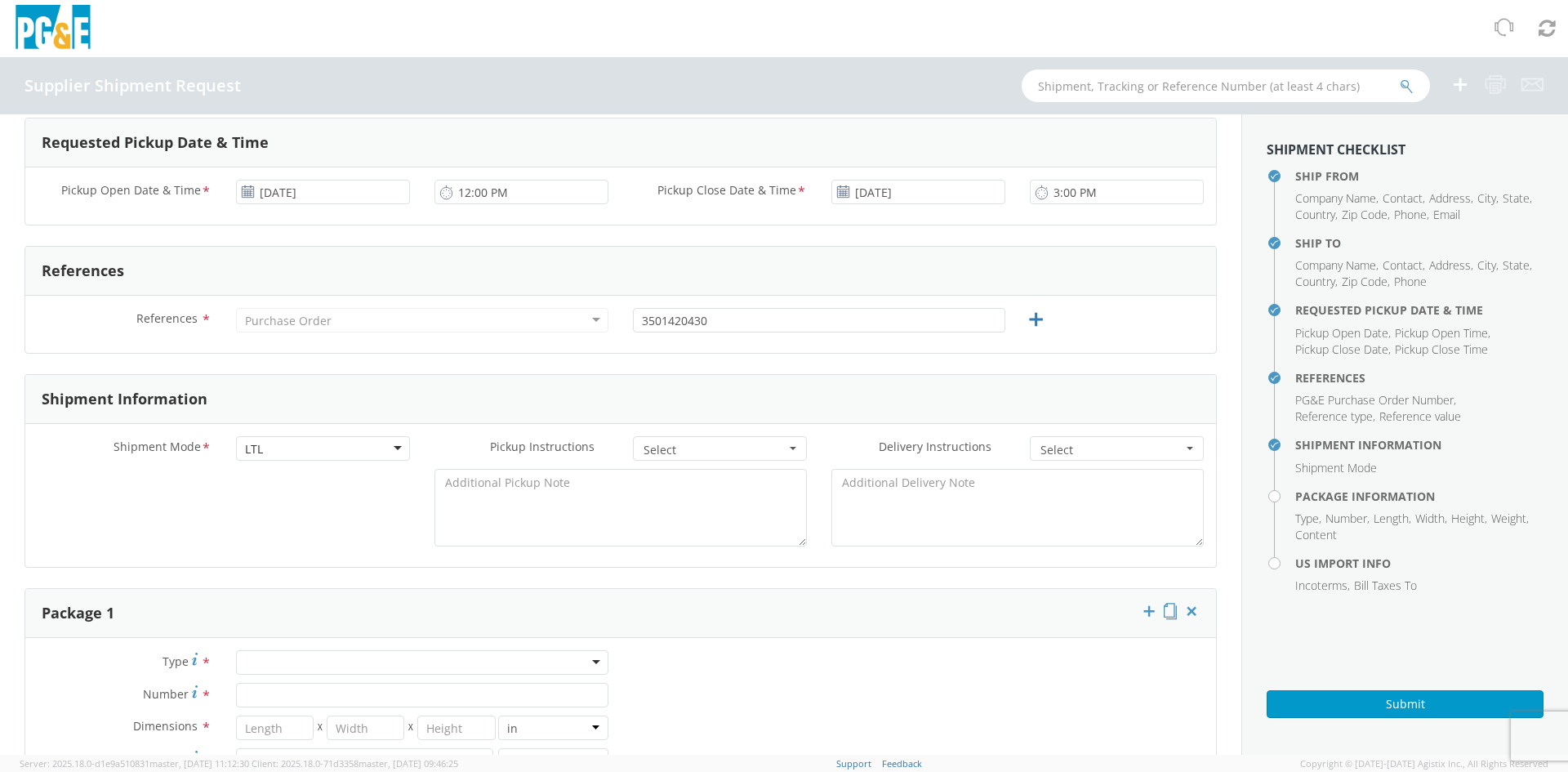
click at [284, 504] on div at bounding box center [620, 511] width 1191 height 85
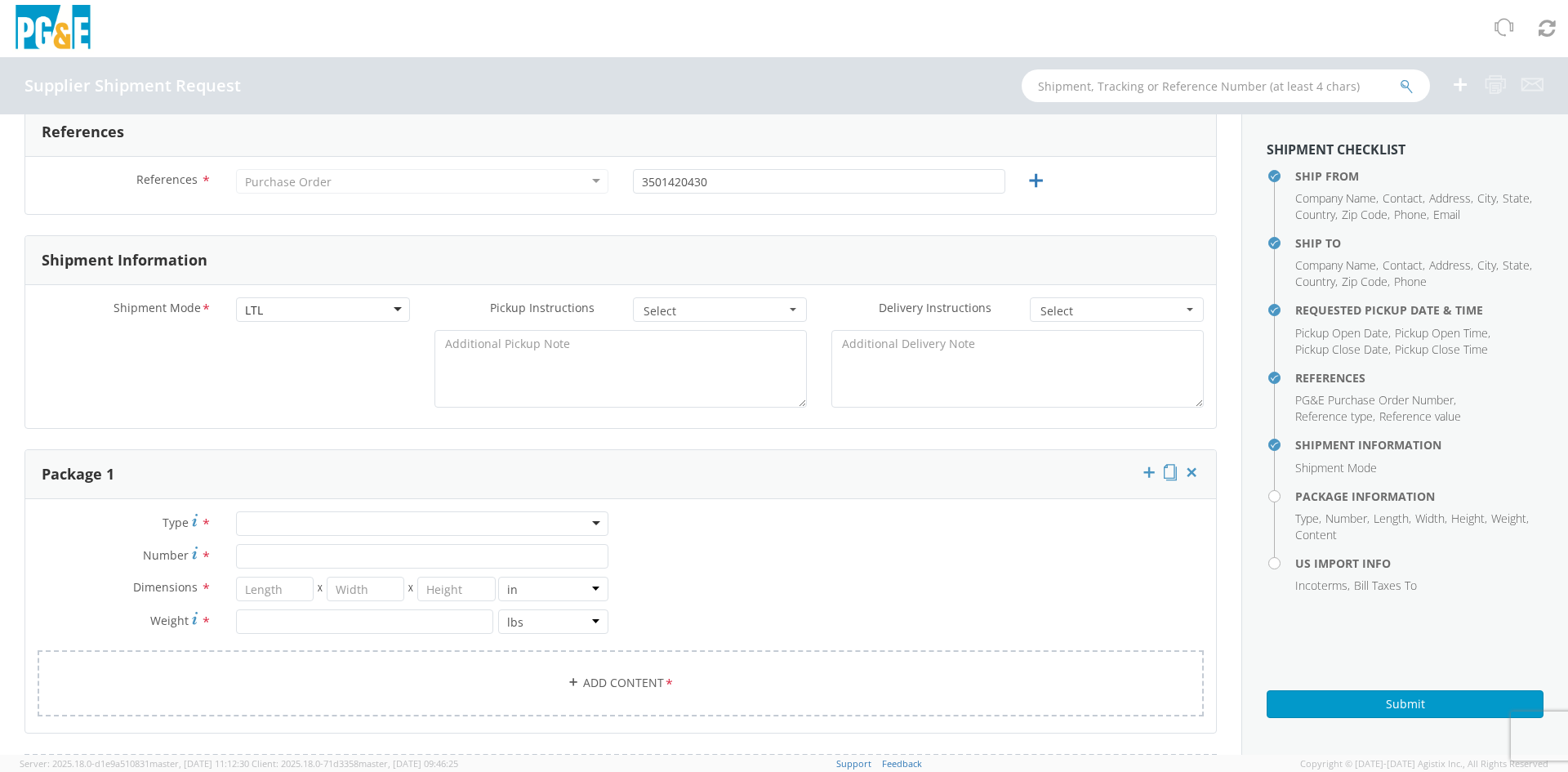
scroll to position [654, 0]
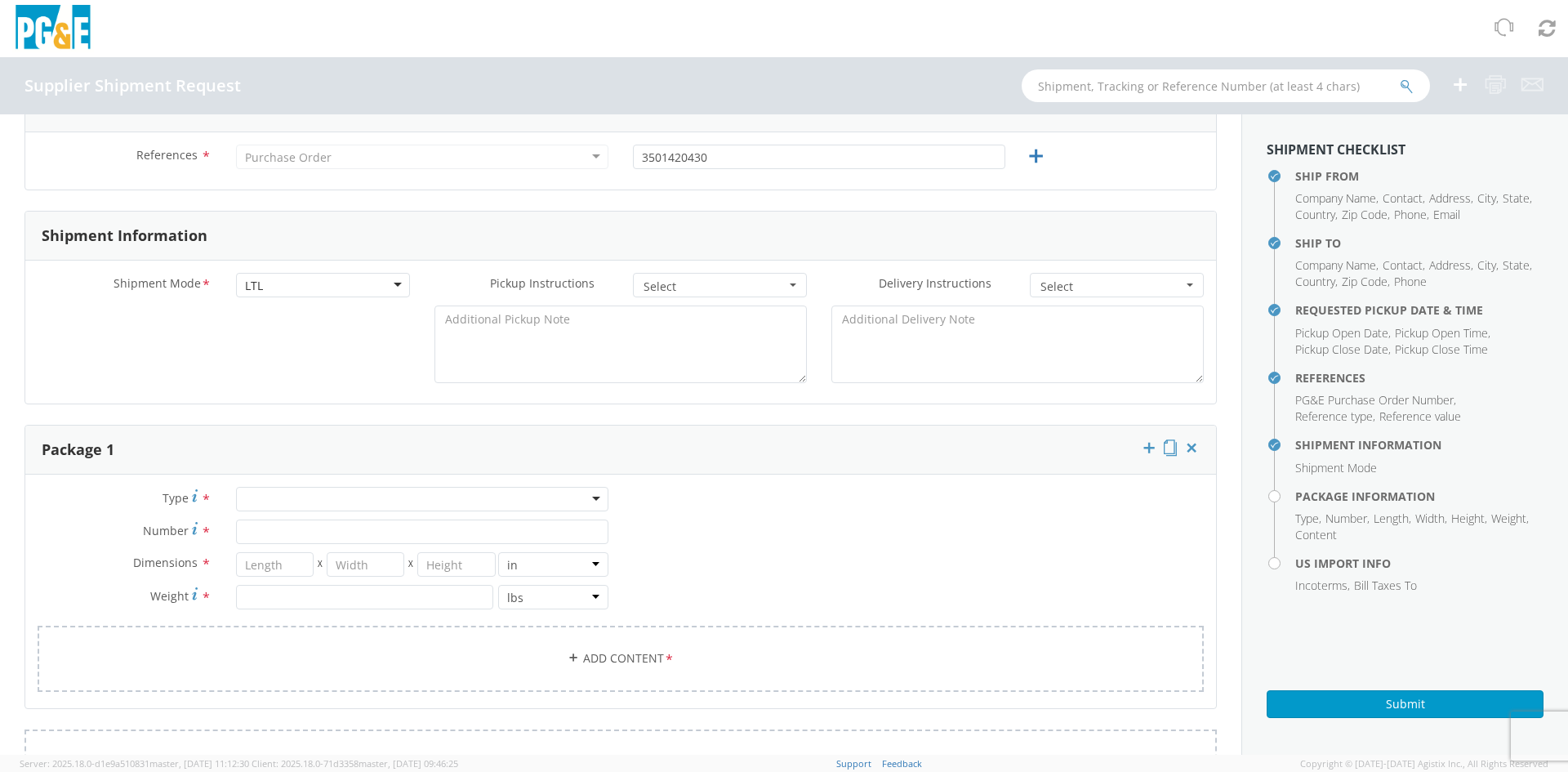
click at [251, 499] on div at bounding box center [422, 499] width 372 height 24
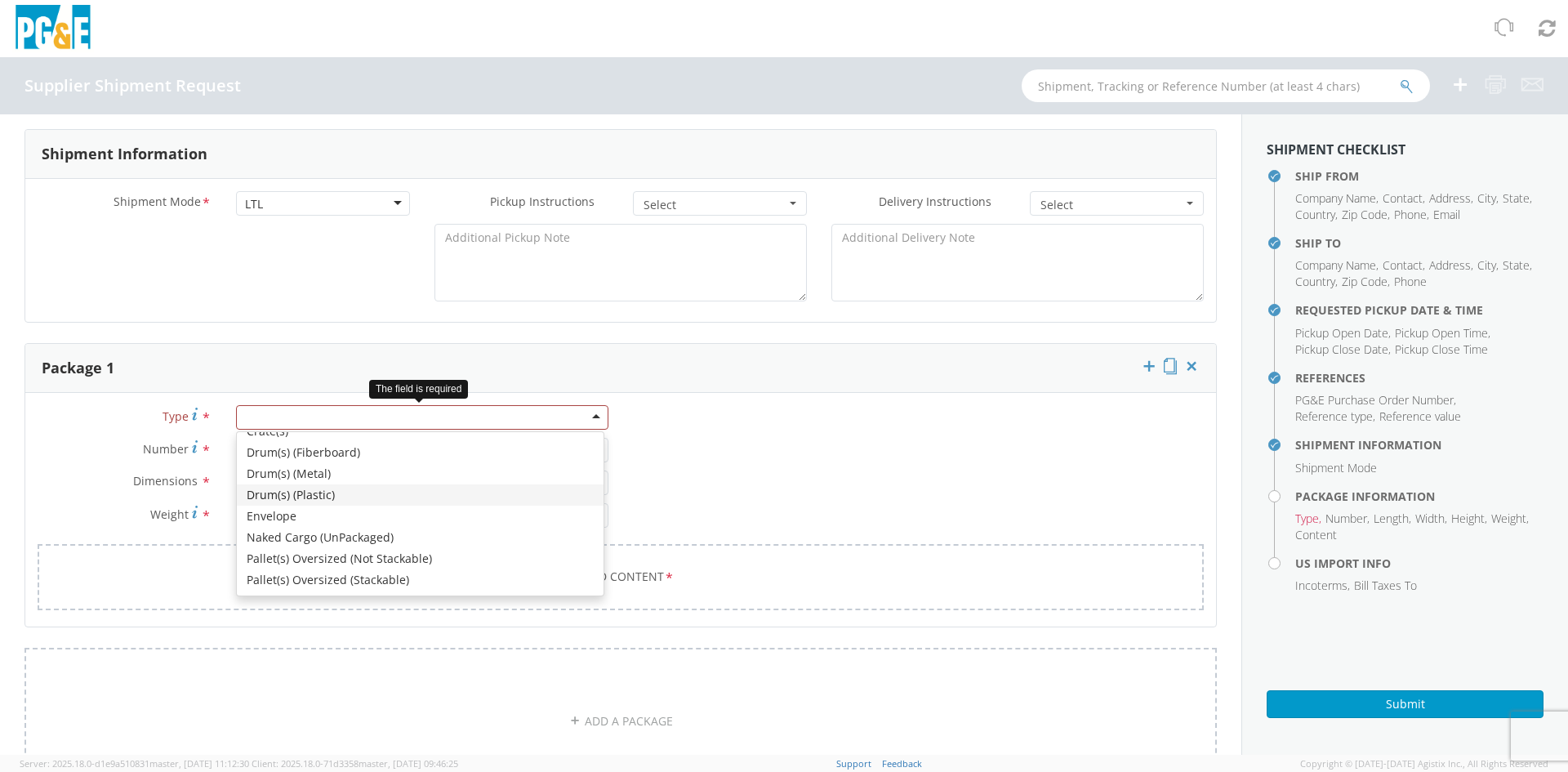
scroll to position [184, 0]
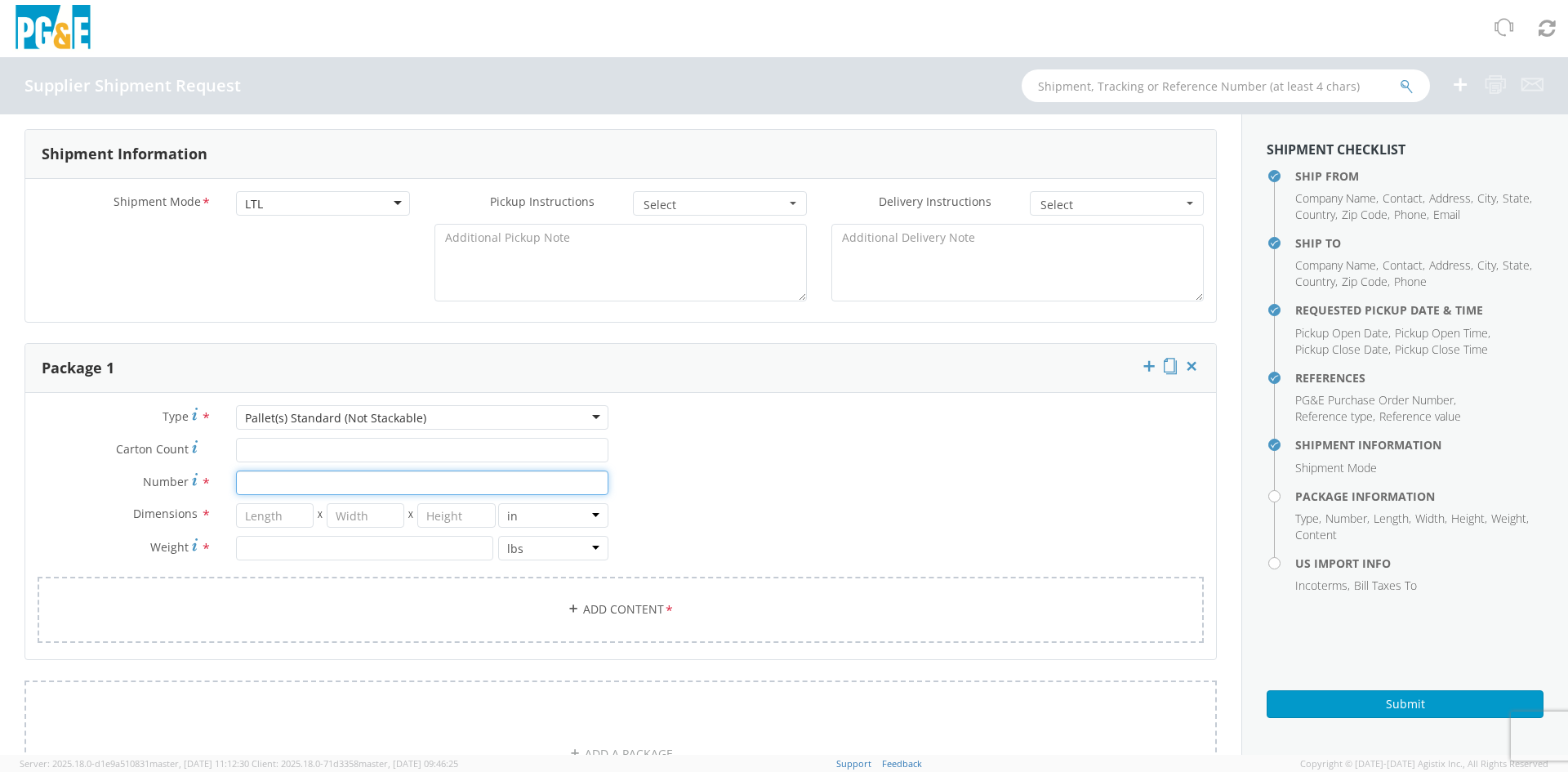
click at [275, 487] on input "Number *" at bounding box center [422, 482] width 372 height 24
type input "1"
click at [273, 518] on input "number" at bounding box center [275, 515] width 78 height 24
type input "1"
type input "40"
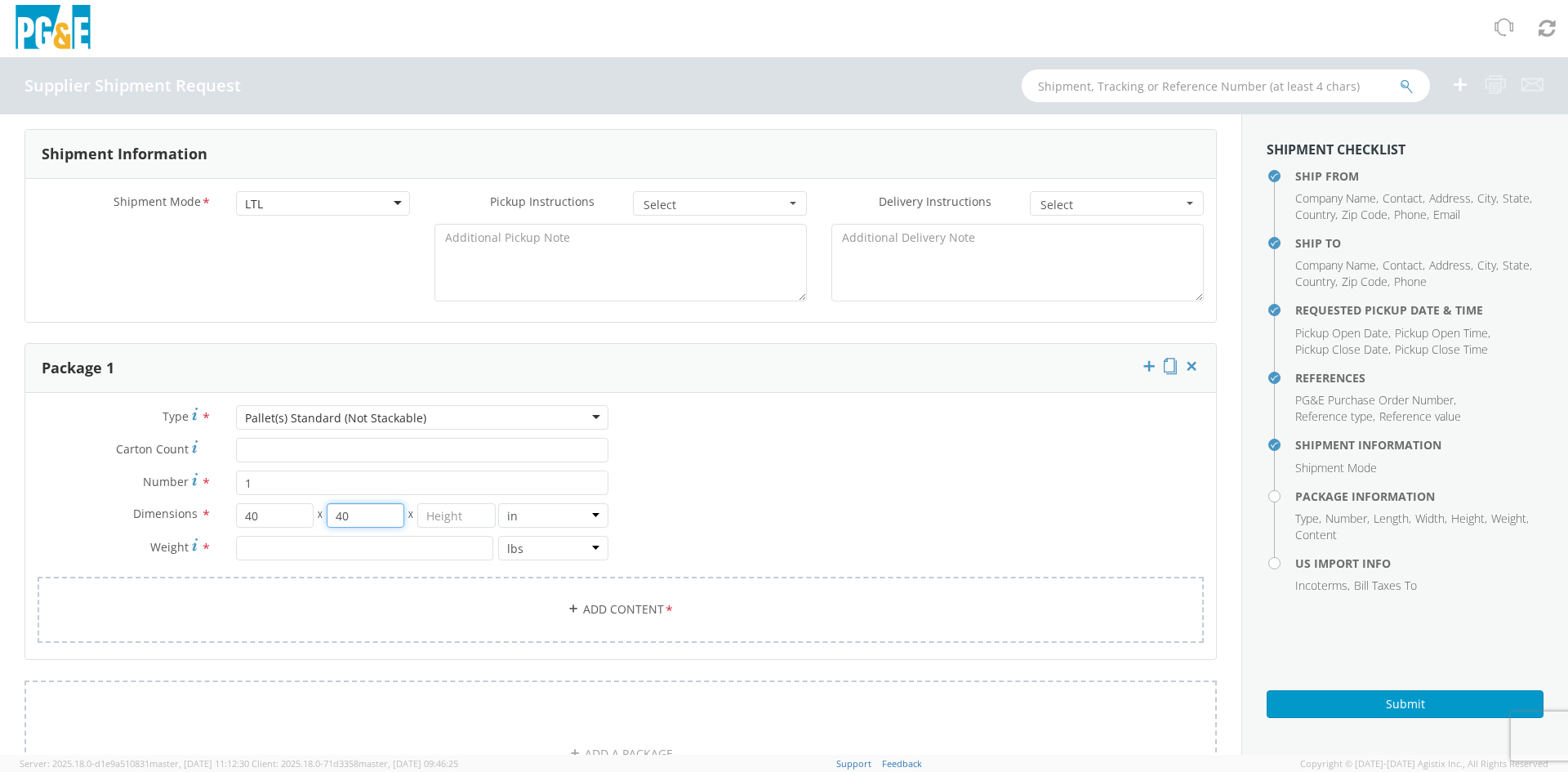
type input "40"
type input "42"
click at [466, 546] on input "number" at bounding box center [365, 547] width 257 height 24
type input "305"
click at [763, 526] on div "Type * Pallet(s) Standard (Not Stackable) Pallet(s) Standard (Not Stackable) Bu…" at bounding box center [620, 534] width 1191 height 258
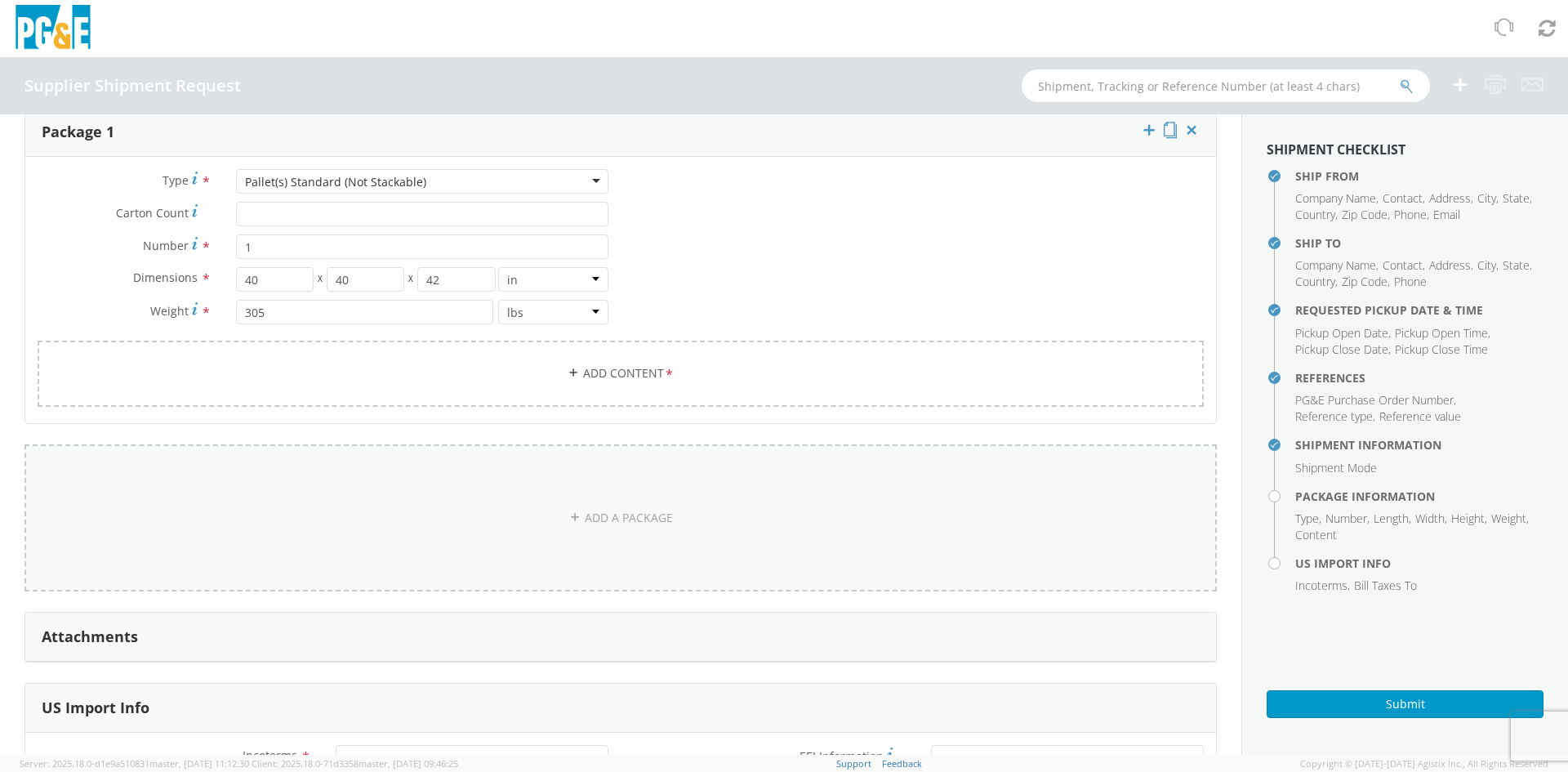
scroll to position [980, 0]
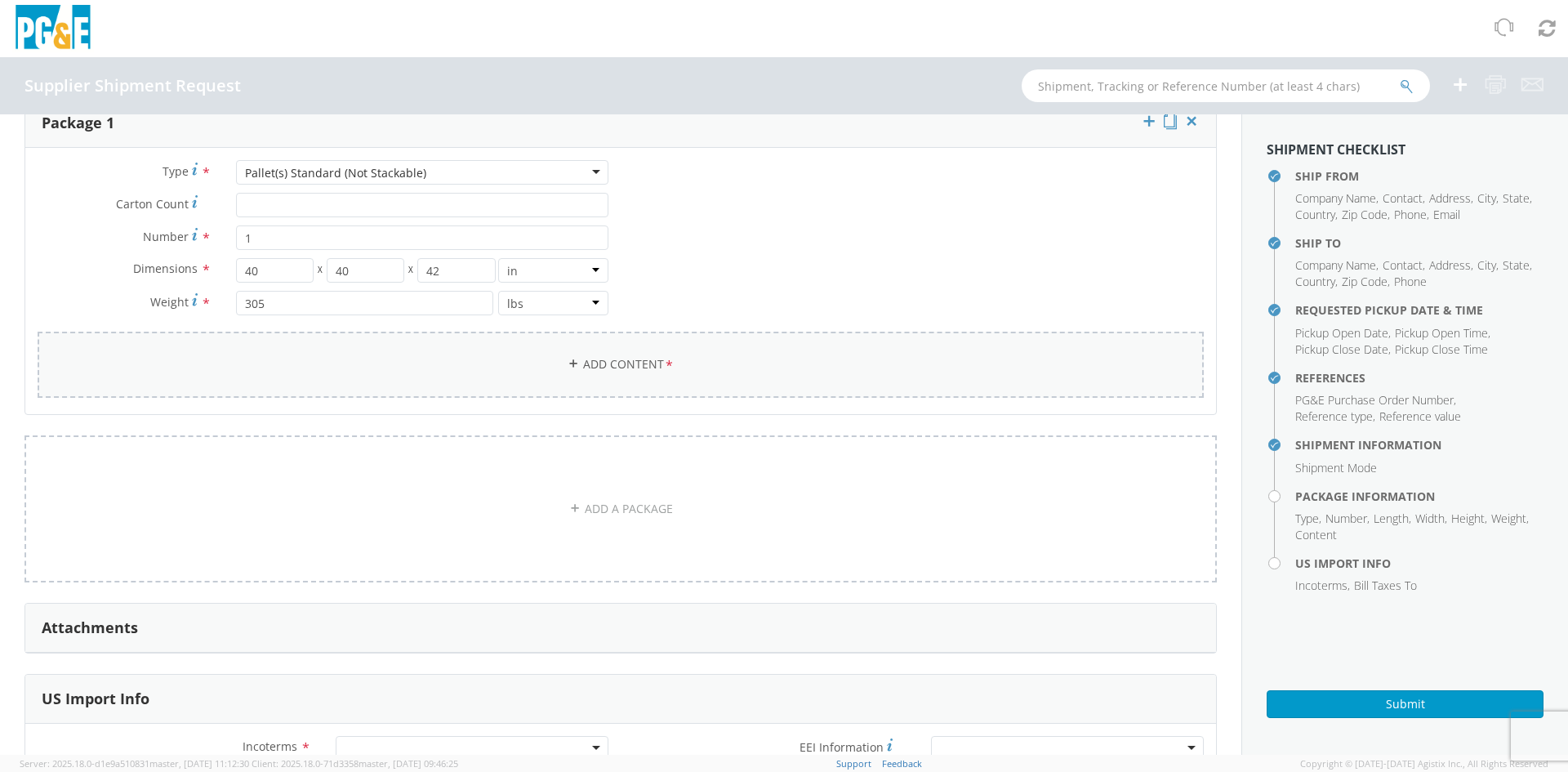
click at [669, 366] on link "Add Content *" at bounding box center [620, 365] width 1166 height 66
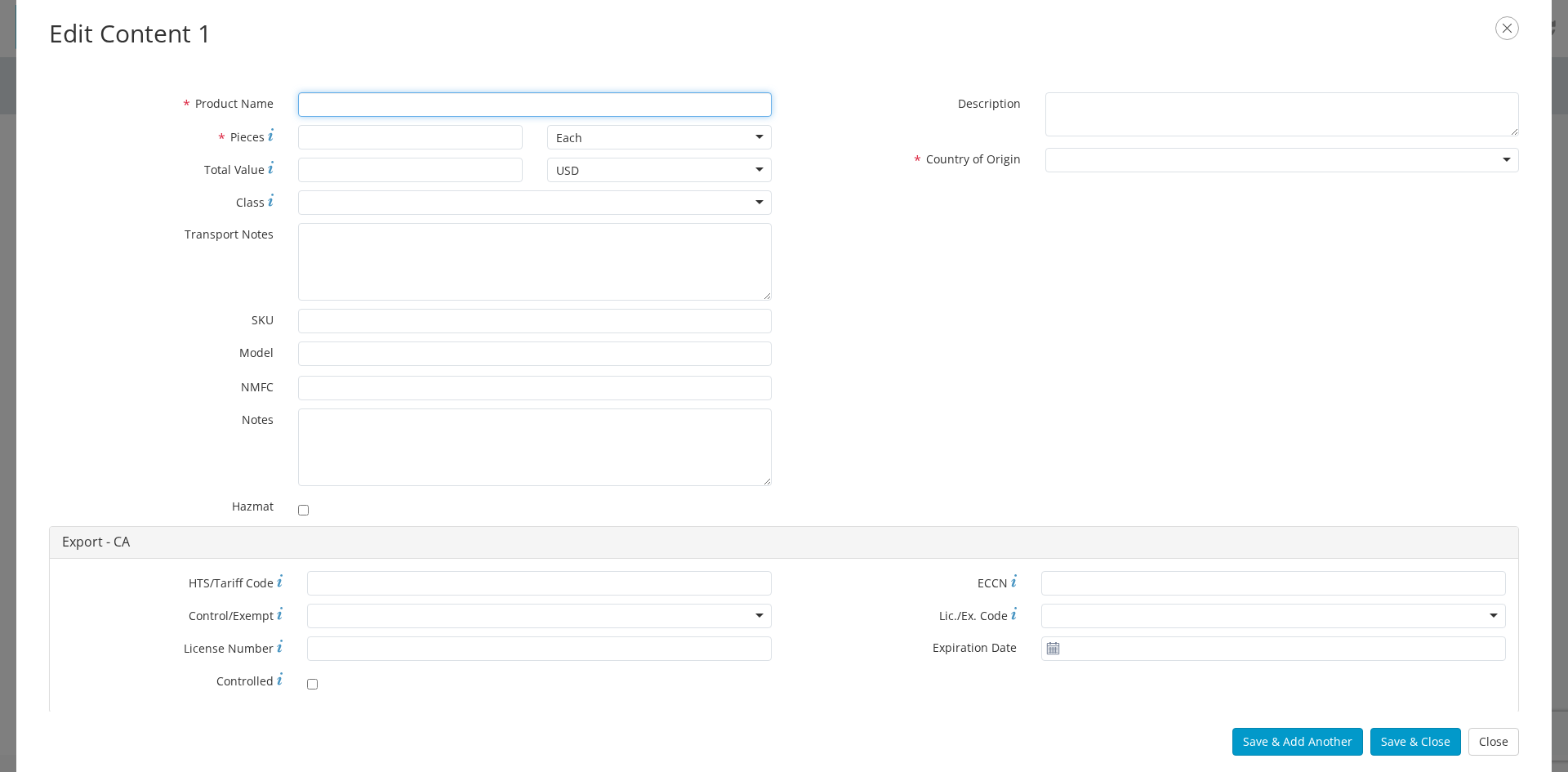
click at [335, 103] on input "* Product Name" at bounding box center [535, 104] width 474 height 24
type input "a"
type input "P"
click at [379, 115] on div "* Product Name [PERSON_NAME]" at bounding box center [411, 108] width 748 height 33
drag, startPoint x: 359, startPoint y: 100, endPoint x: 219, endPoint y: 99, distance: 140.0
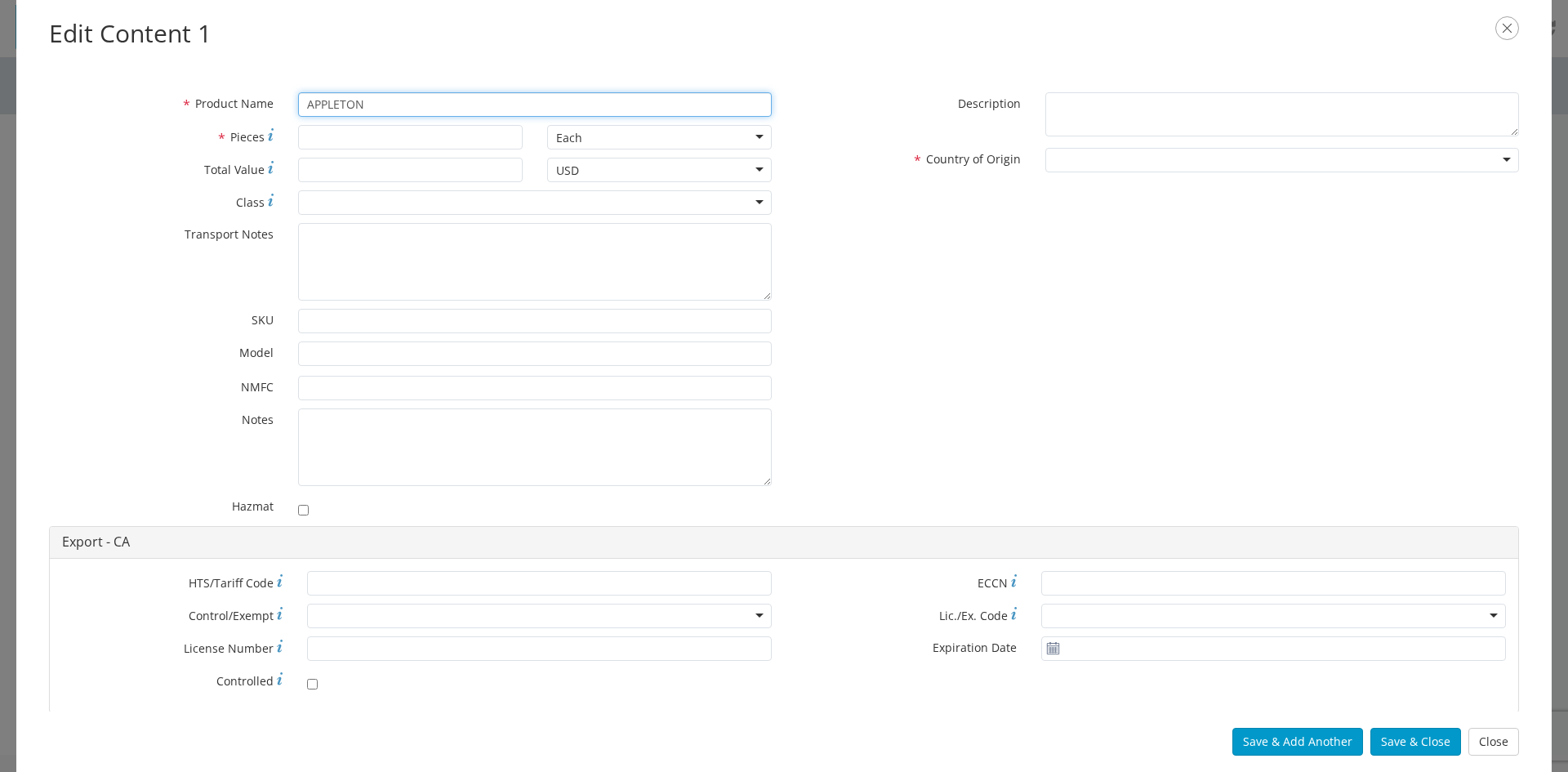
click at [219, 99] on div "* Product Name [PERSON_NAME]" at bounding box center [411, 104] width 748 height 24
paste input ", PART# CJB175P-MT, FIXTURE UNIT METAL-HALIDE 175W BLST BODY W/GLOBE PULSE START"
type input "APPLETON, PART# CJB175P-MT, FIXTURE UNIT METAL-HALIDE 175W BLST BODY W/GLOBE PU…"
click at [350, 132] on input "* Pieces" at bounding box center [411, 137] width 225 height 24
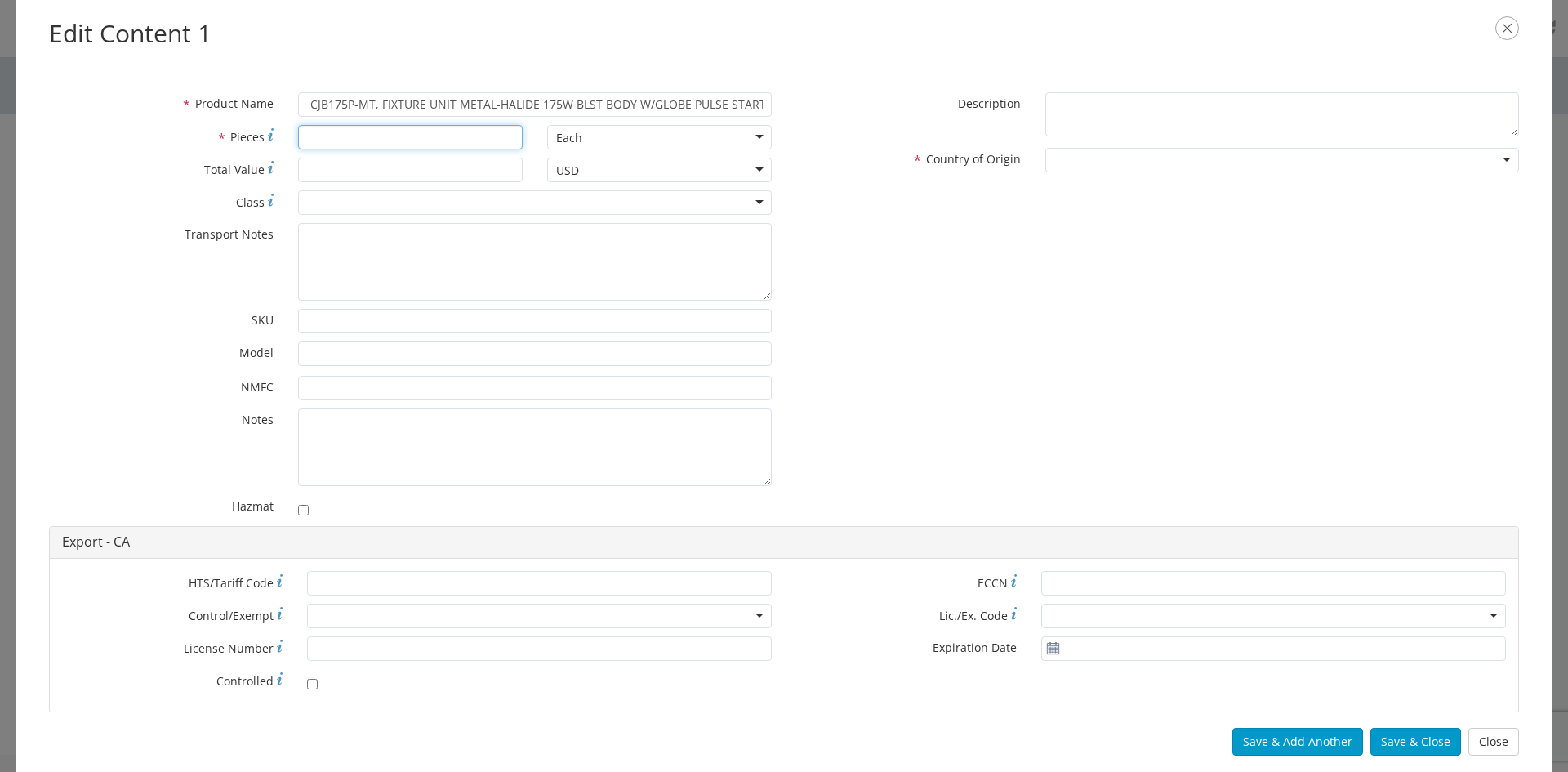
scroll to position [0, 0]
type input "1"
click at [416, 168] on input "* Total Value" at bounding box center [411, 169] width 225 height 24
type input "24500"
click at [136, 290] on div "* Transport Notes" at bounding box center [411, 262] width 748 height 78
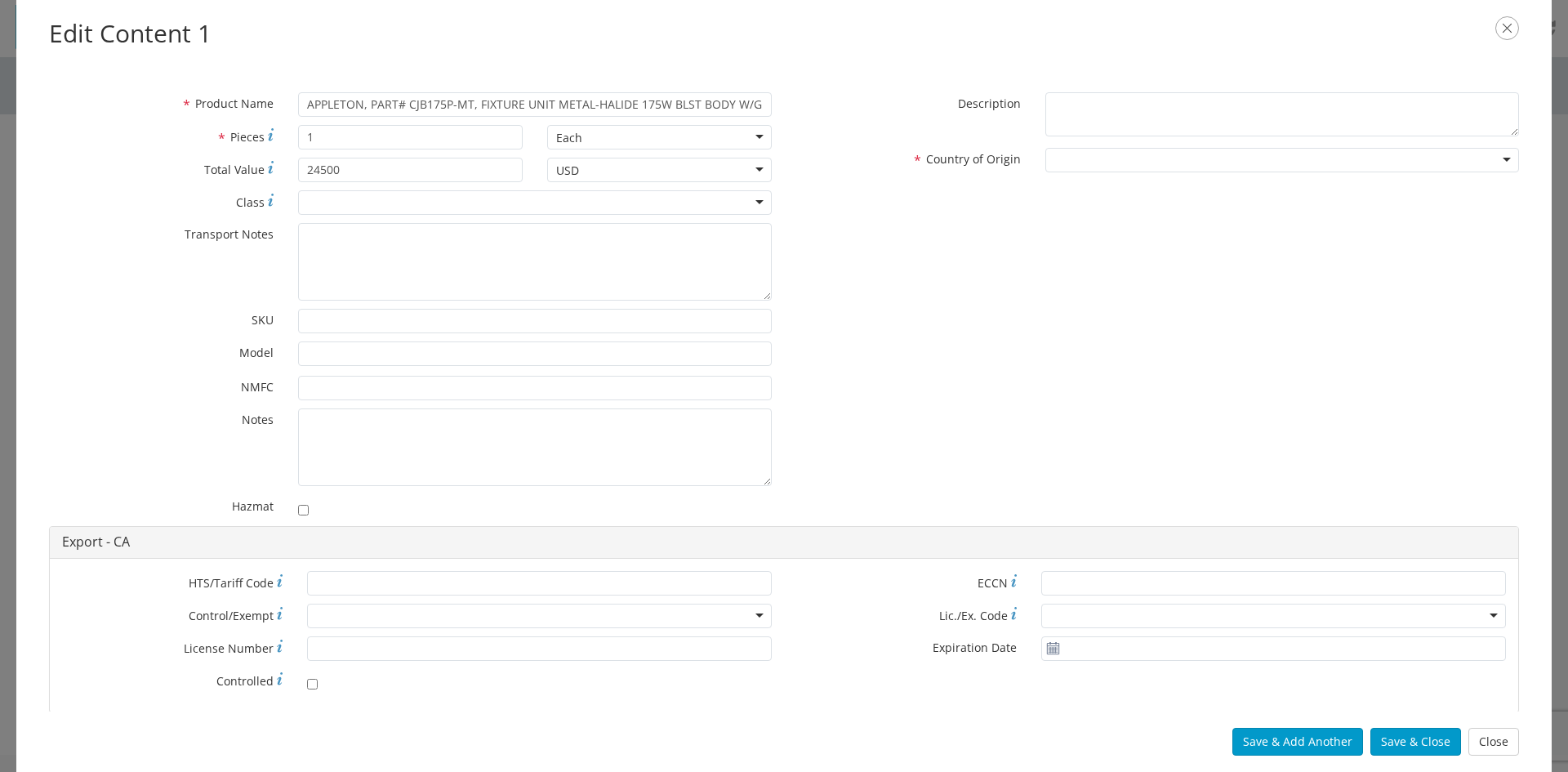
click at [1070, 170] on div at bounding box center [1281, 159] width 474 height 24
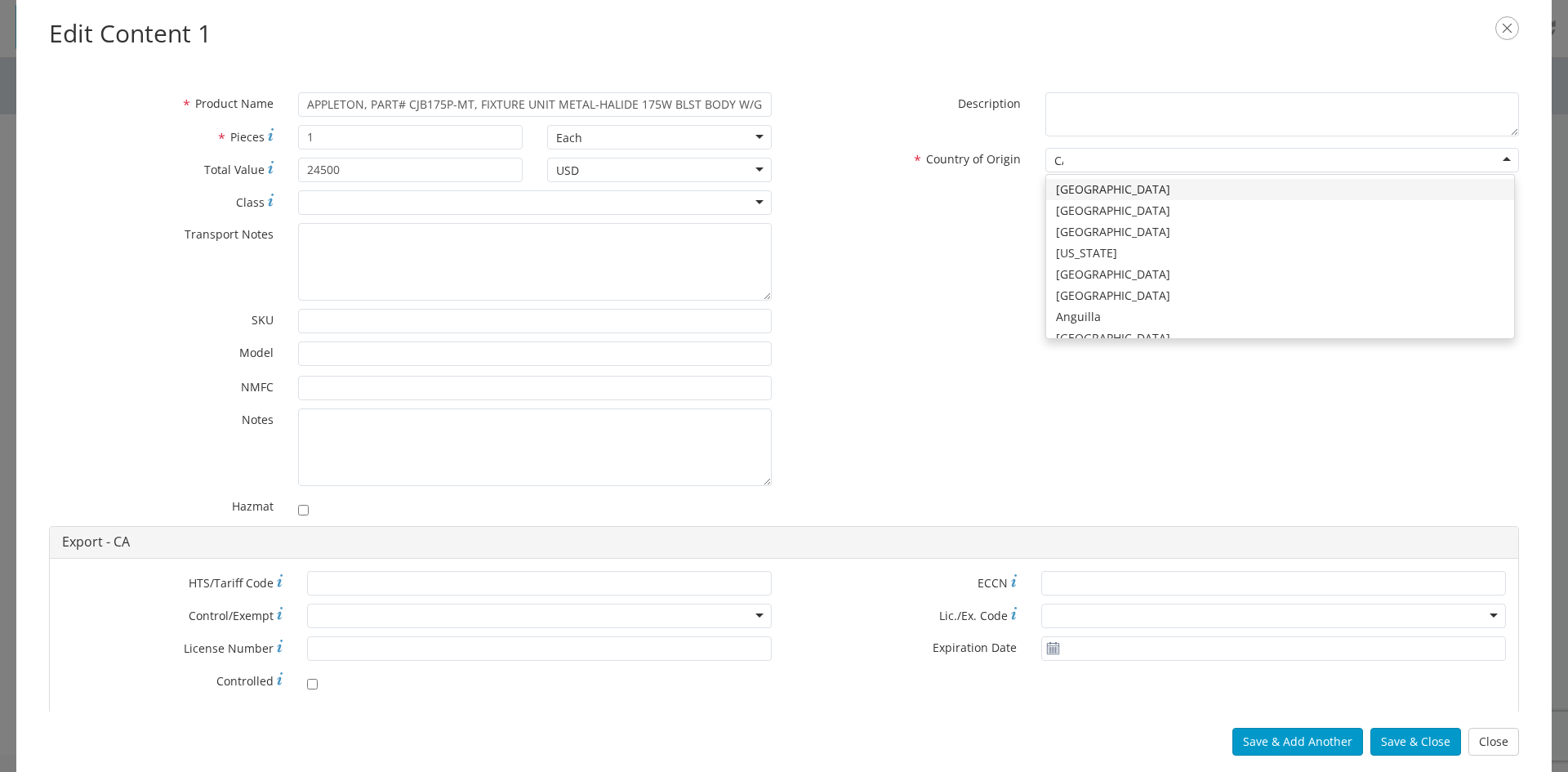
type input "CANA"
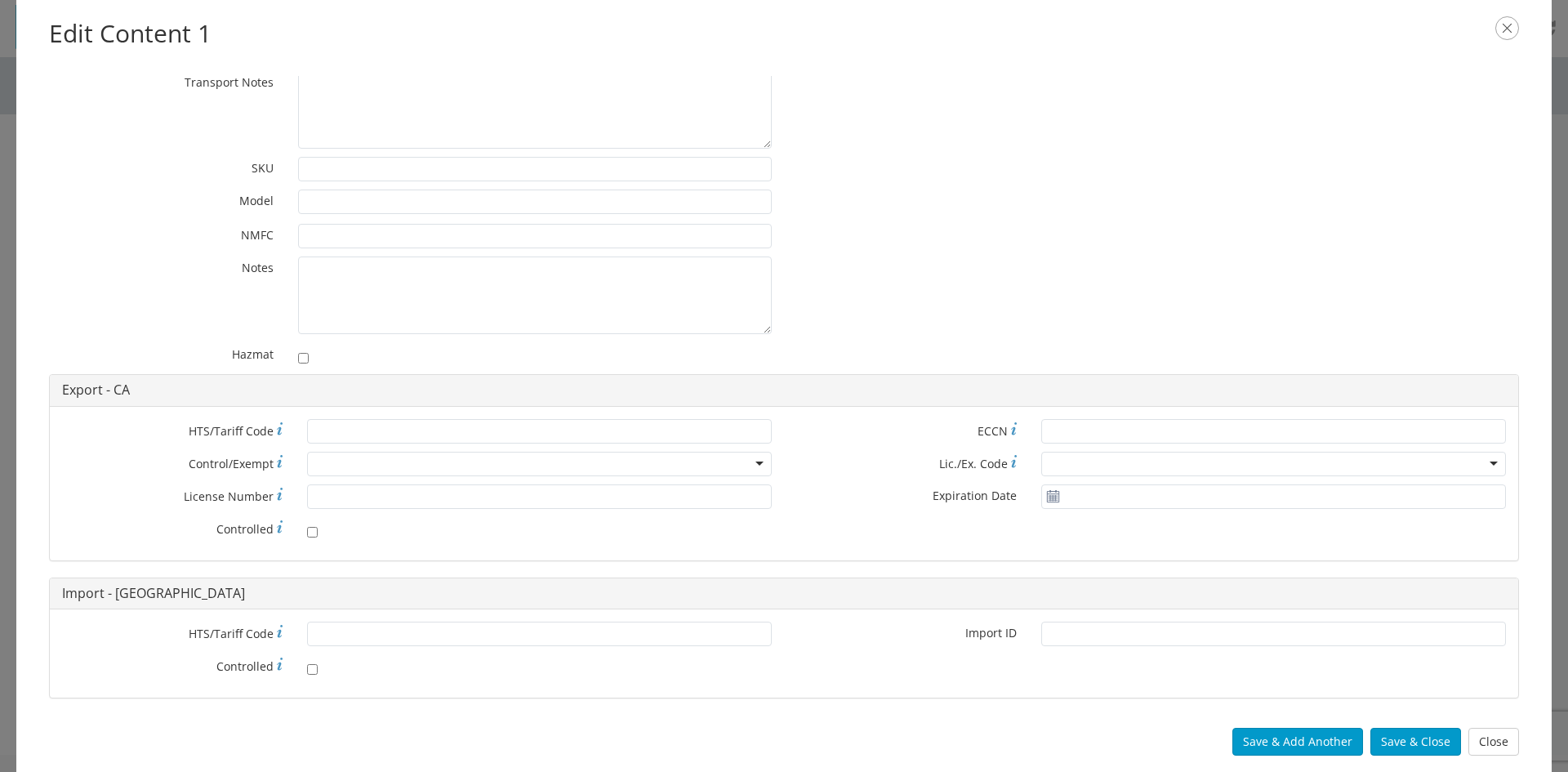
scroll to position [172, 0]
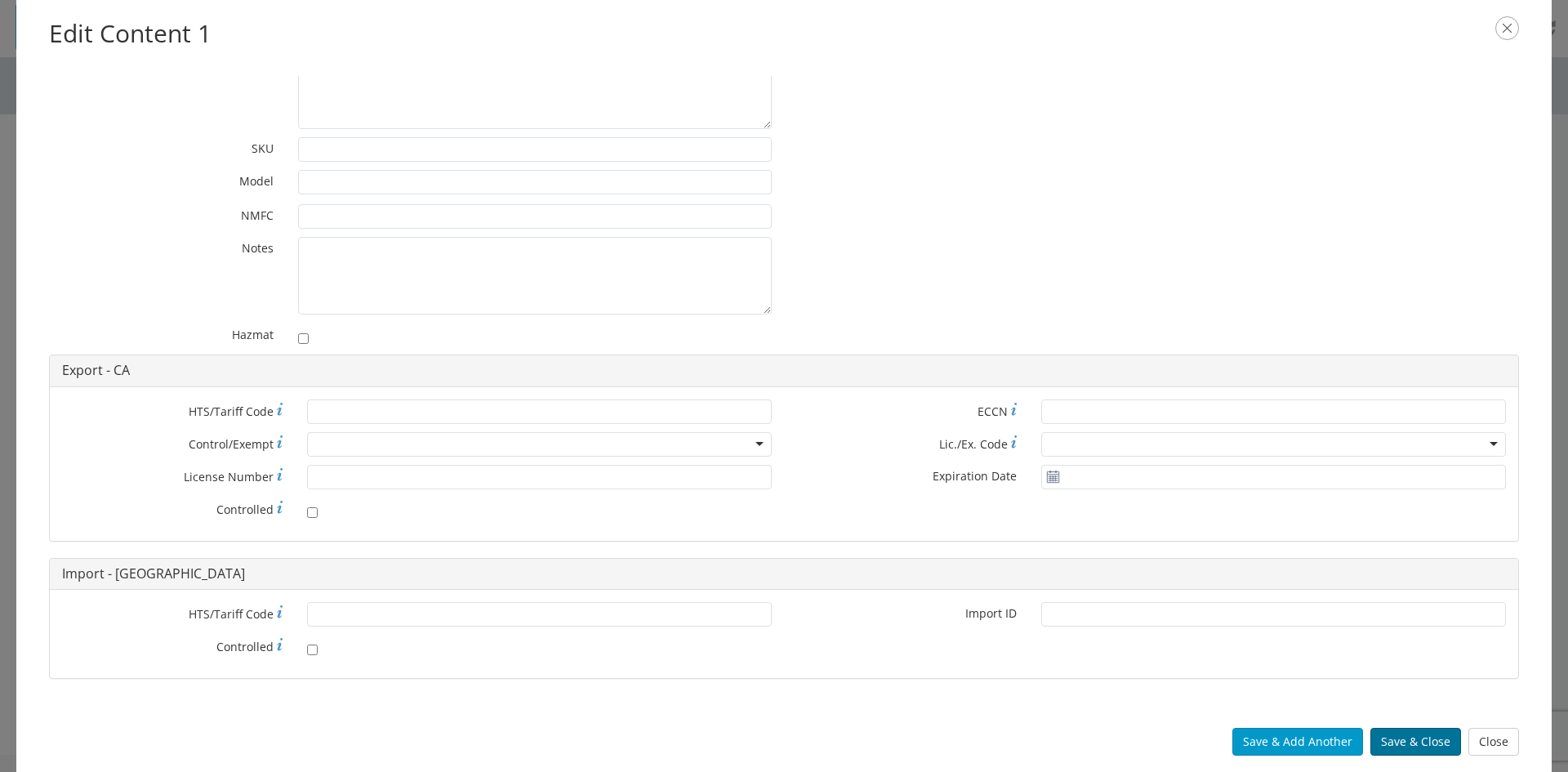
click at [1405, 738] on button "Save & Close" at bounding box center [1415, 741] width 91 height 28
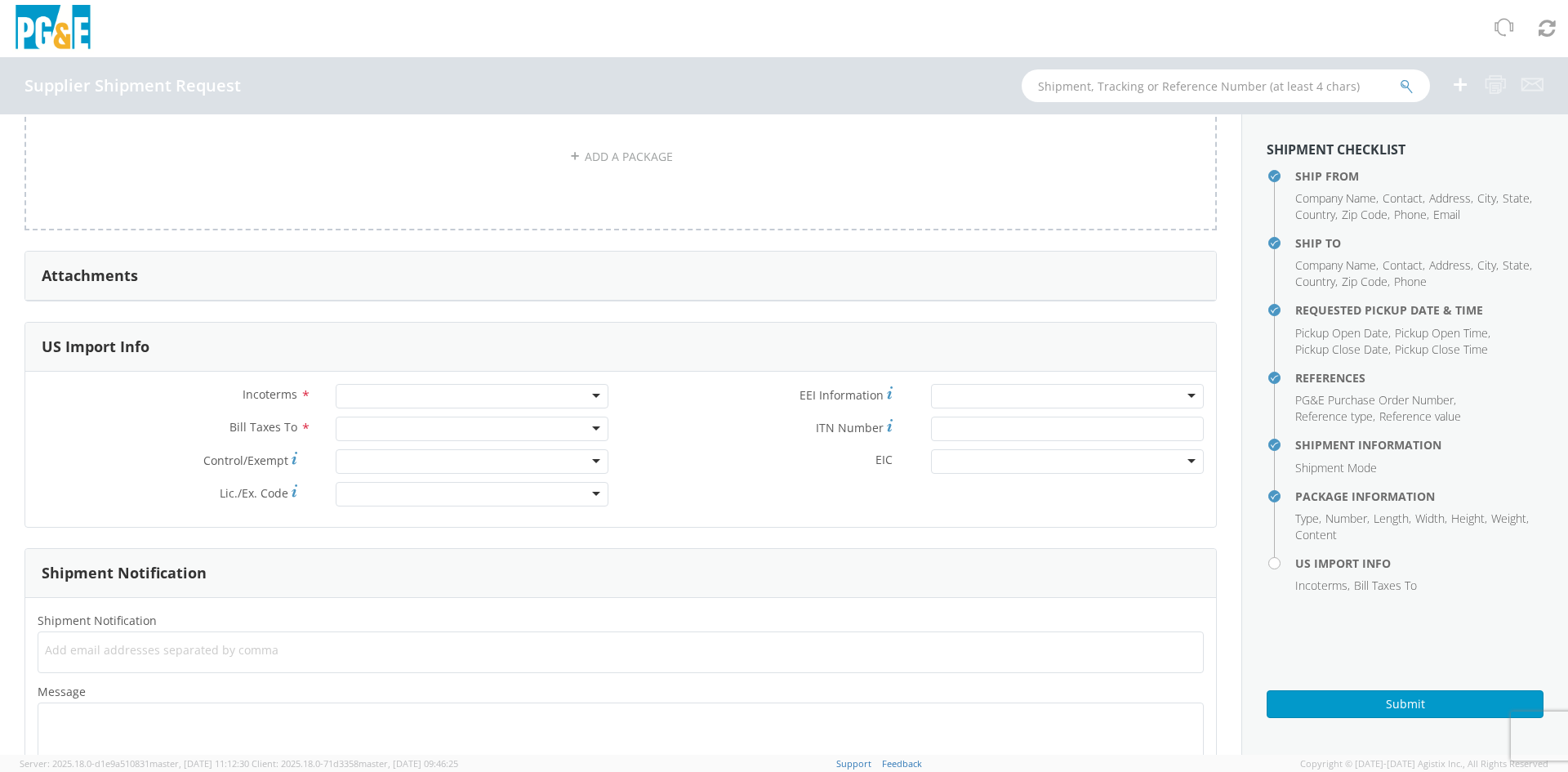
scroll to position [1470, 0]
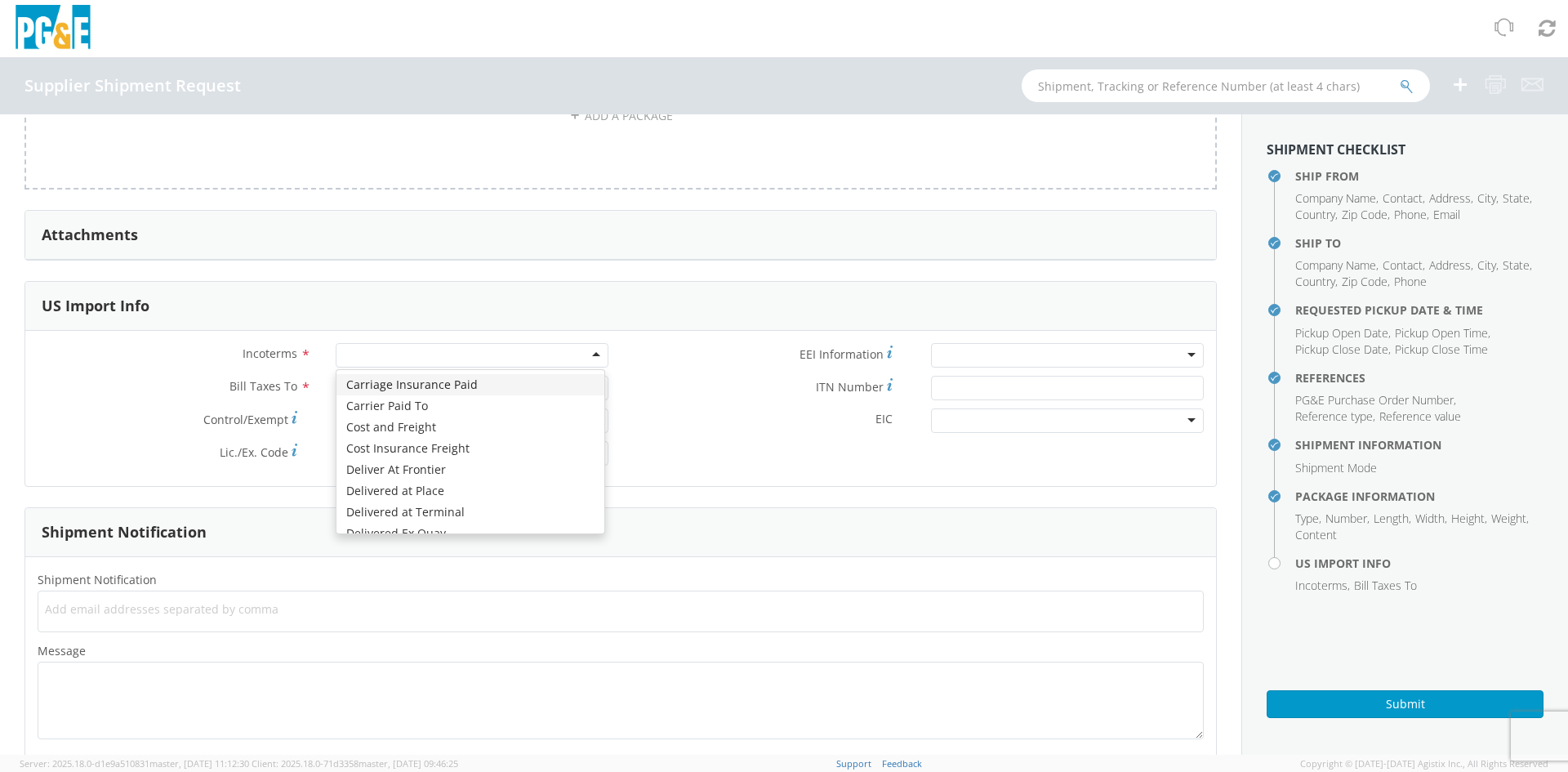
click at [357, 362] on div at bounding box center [472, 355] width 273 height 24
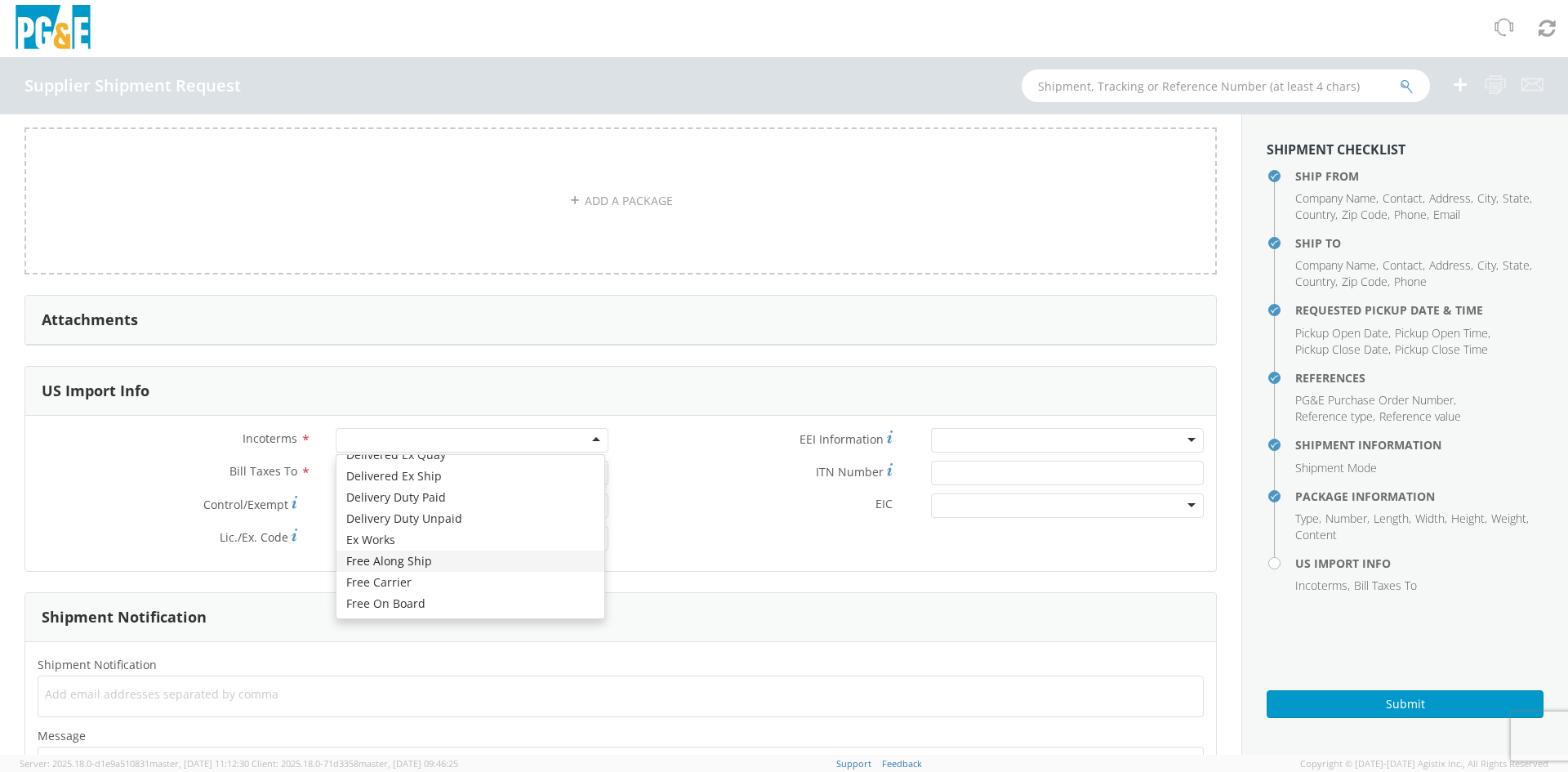
scroll to position [1388, 0]
click at [205, 463] on label "Bill Taxes To *" at bounding box center [174, 468] width 298 height 21
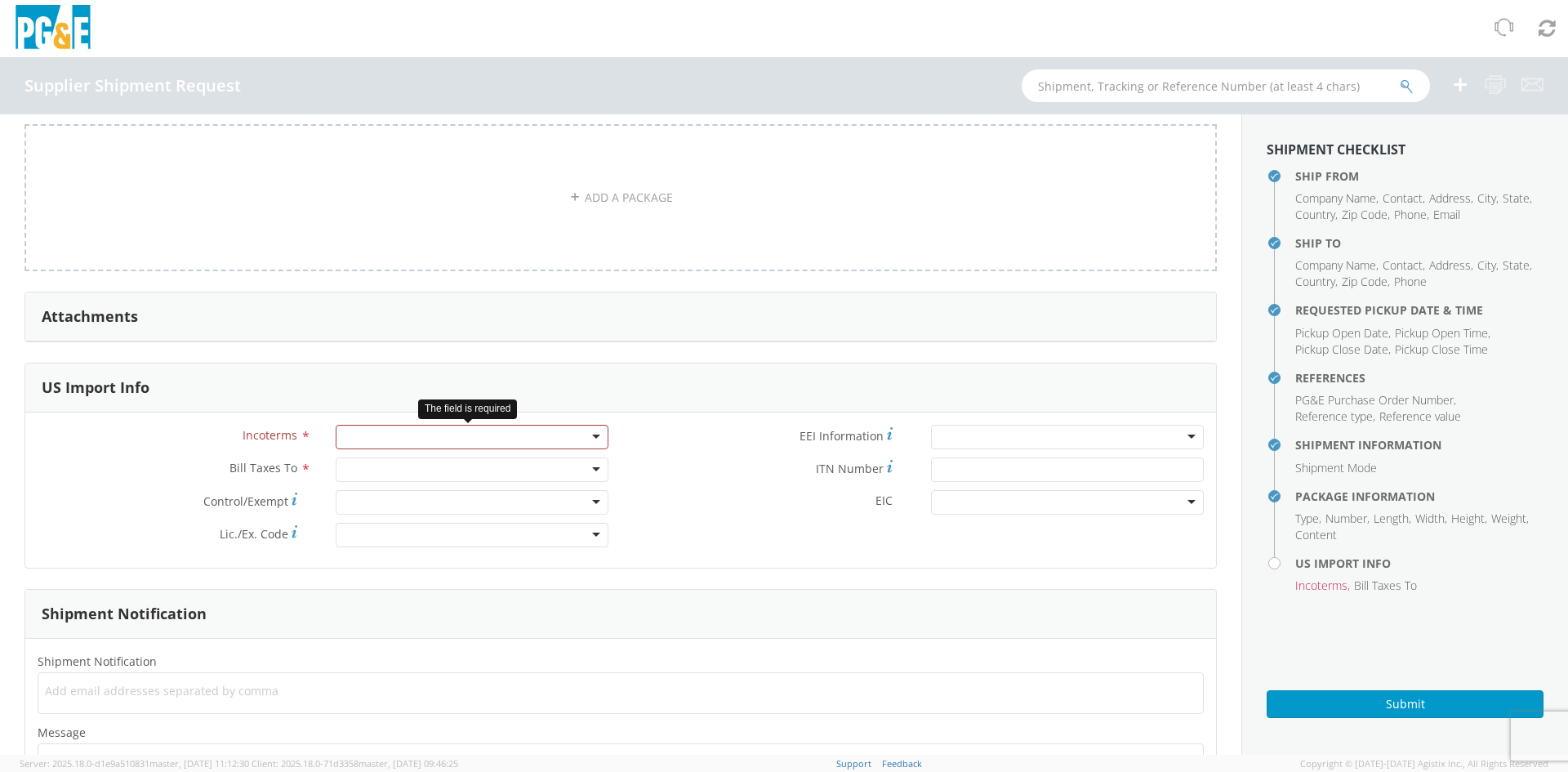
click at [369, 439] on div at bounding box center [472, 437] width 273 height 24
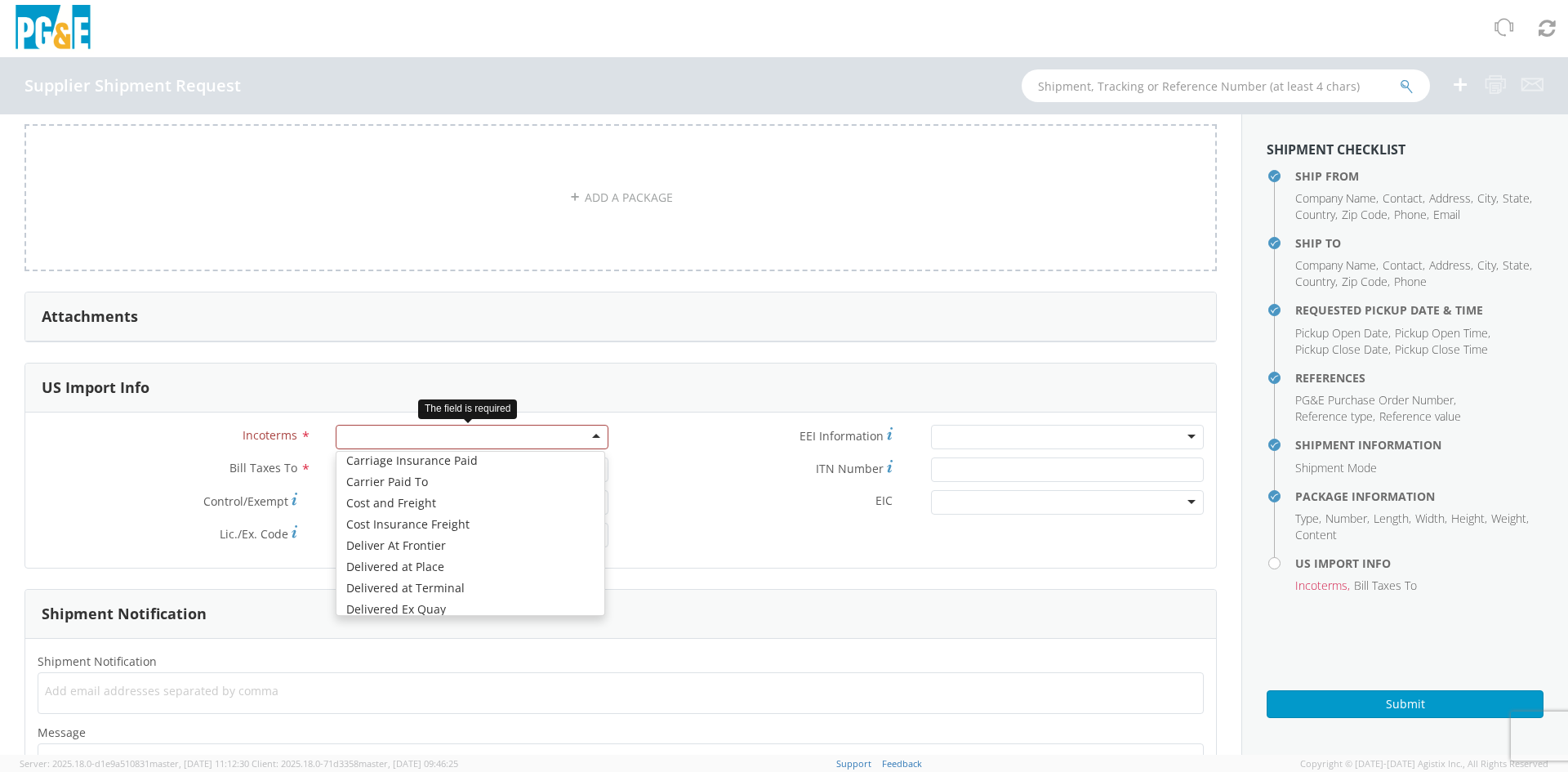
scroll to position [0, 0]
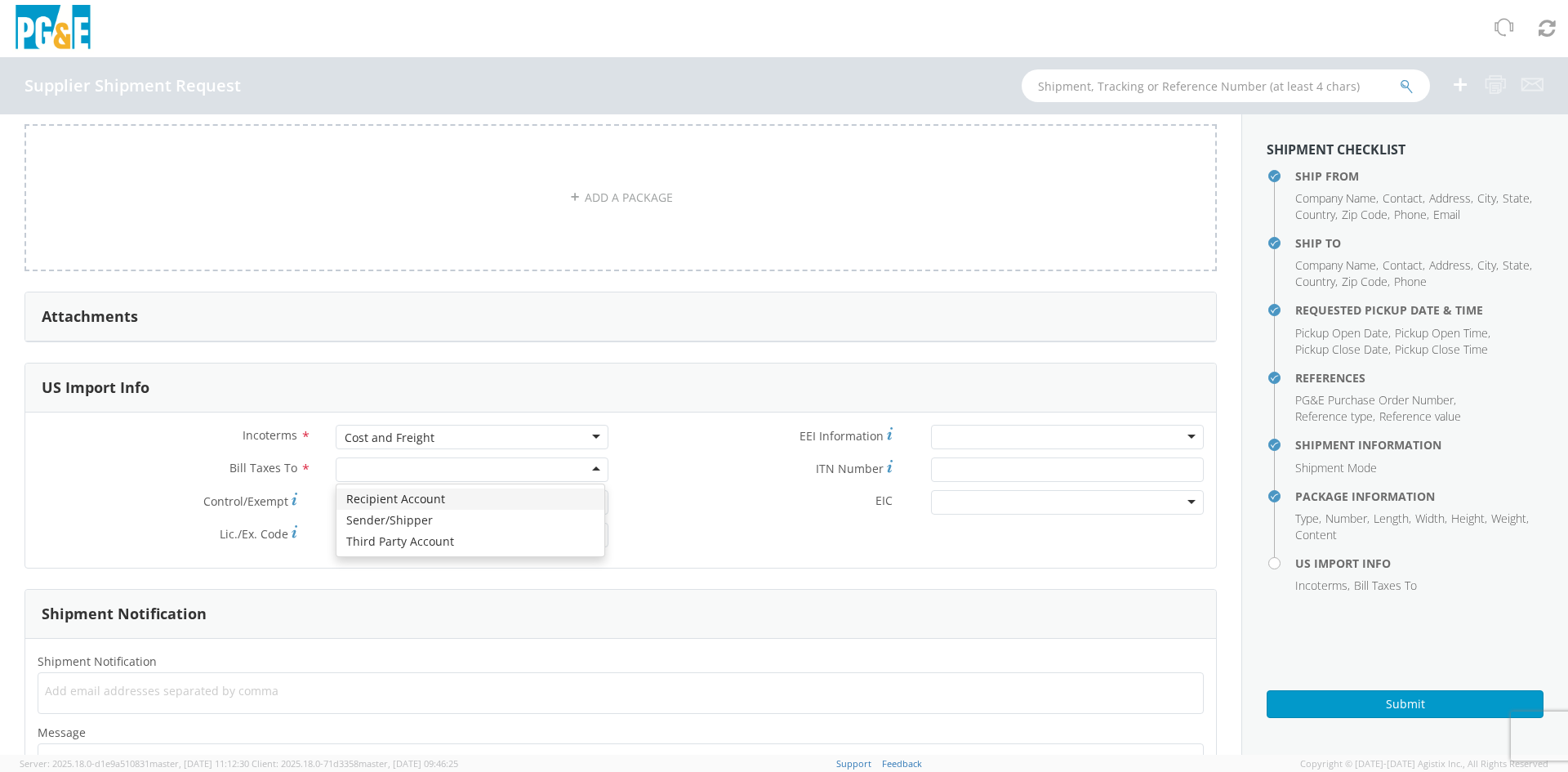
click at [399, 461] on div at bounding box center [472, 469] width 273 height 24
click at [447, 467] on div "Recipient Account" at bounding box center [472, 469] width 273 height 24
click at [634, 493] on label "EIC *" at bounding box center [770, 500] width 298 height 21
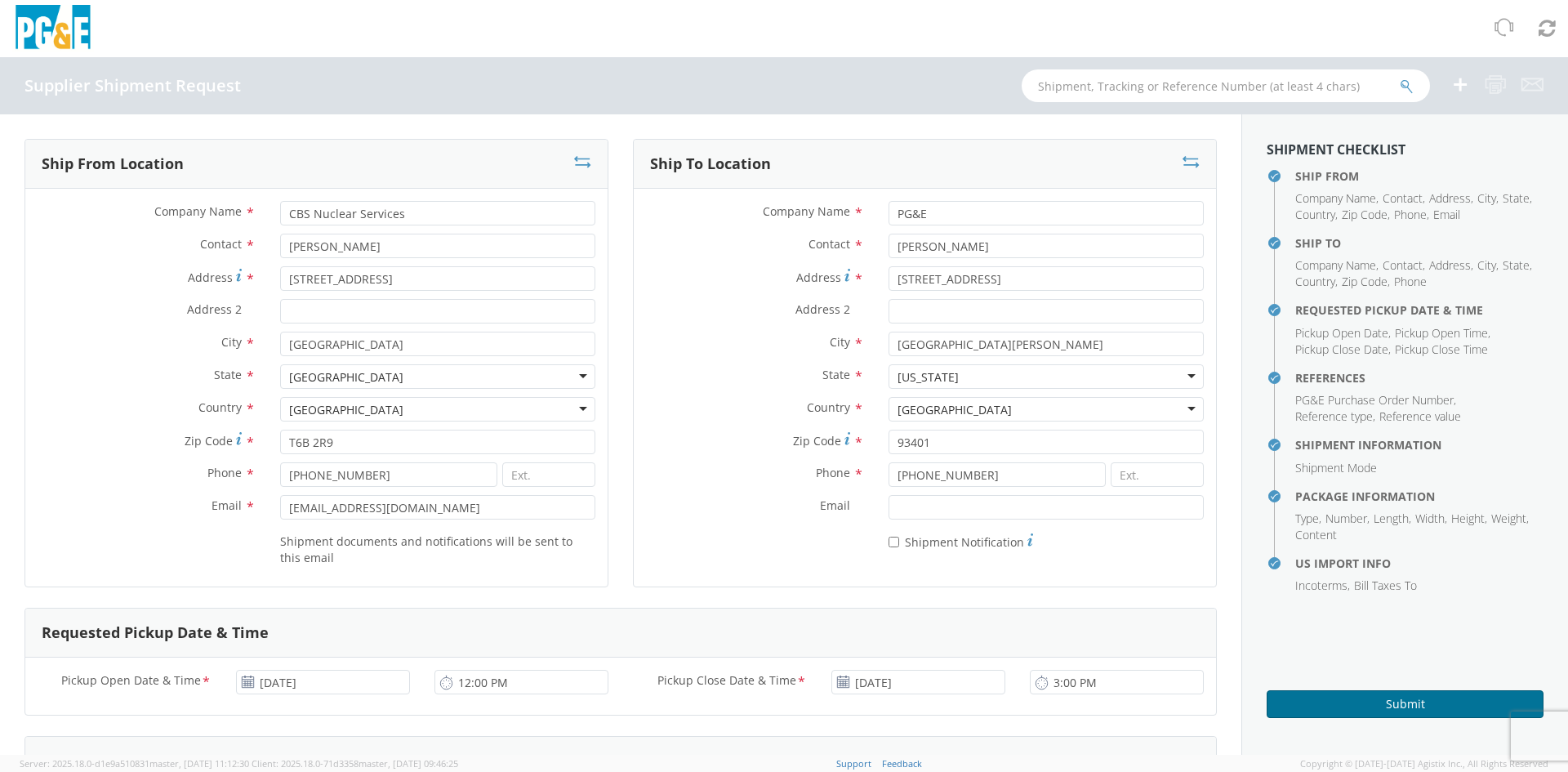
click at [1342, 707] on button "Submit" at bounding box center [1405, 703] width 277 height 28
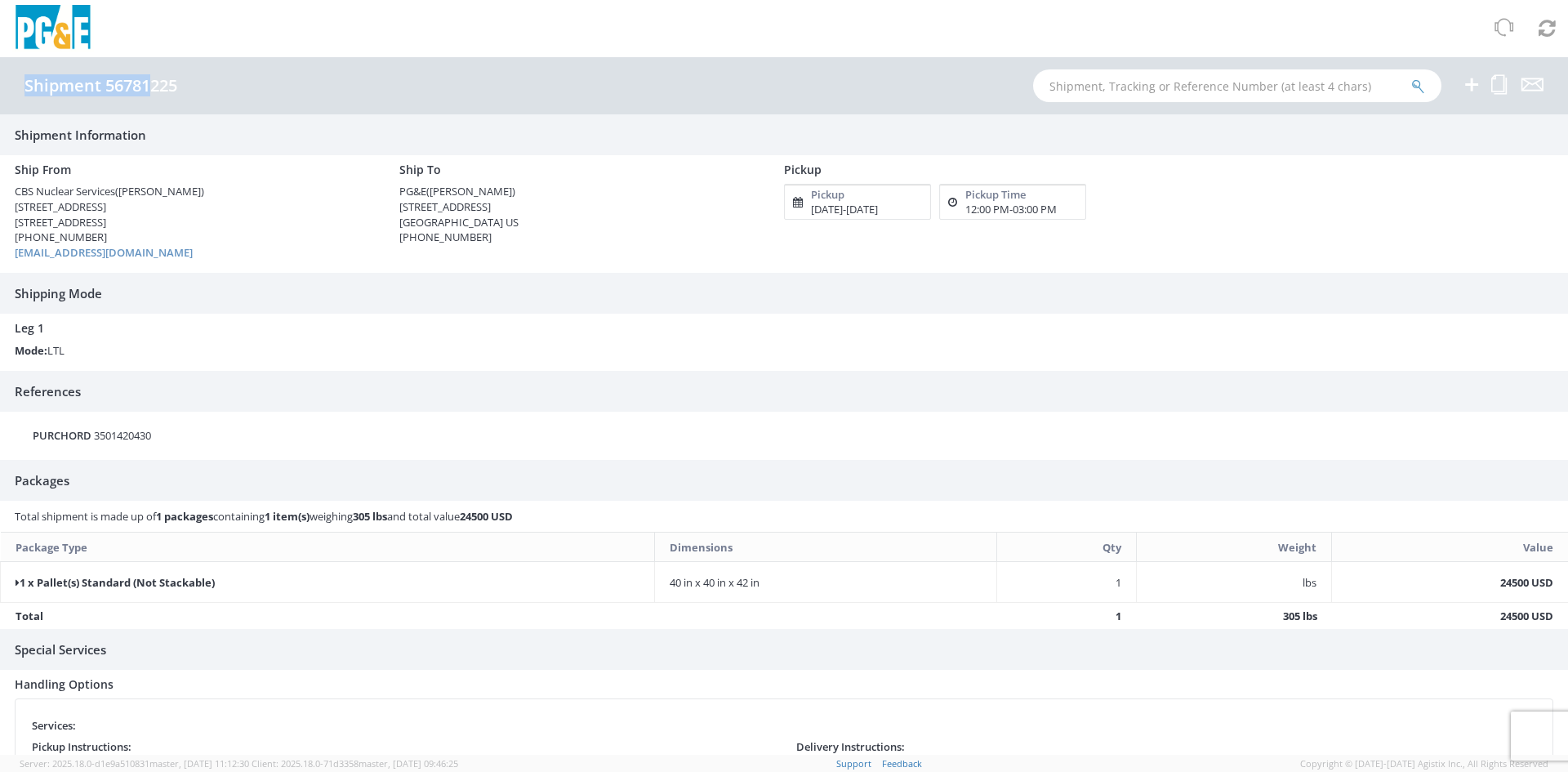
drag, startPoint x: 166, startPoint y: 91, endPoint x: 225, endPoint y: 91, distance: 59.0
click at [225, 91] on div "Shipment 56781225" at bounding box center [784, 85] width 1568 height 57
click at [187, 94] on div "Shipment 56781225" at bounding box center [109, 85] width 169 height 18
drag, startPoint x: 188, startPoint y: 91, endPoint x: 176, endPoint y: 87, distance: 12.6
click at [176, 87] on div "Shipment 56781225" at bounding box center [109, 85] width 169 height 18
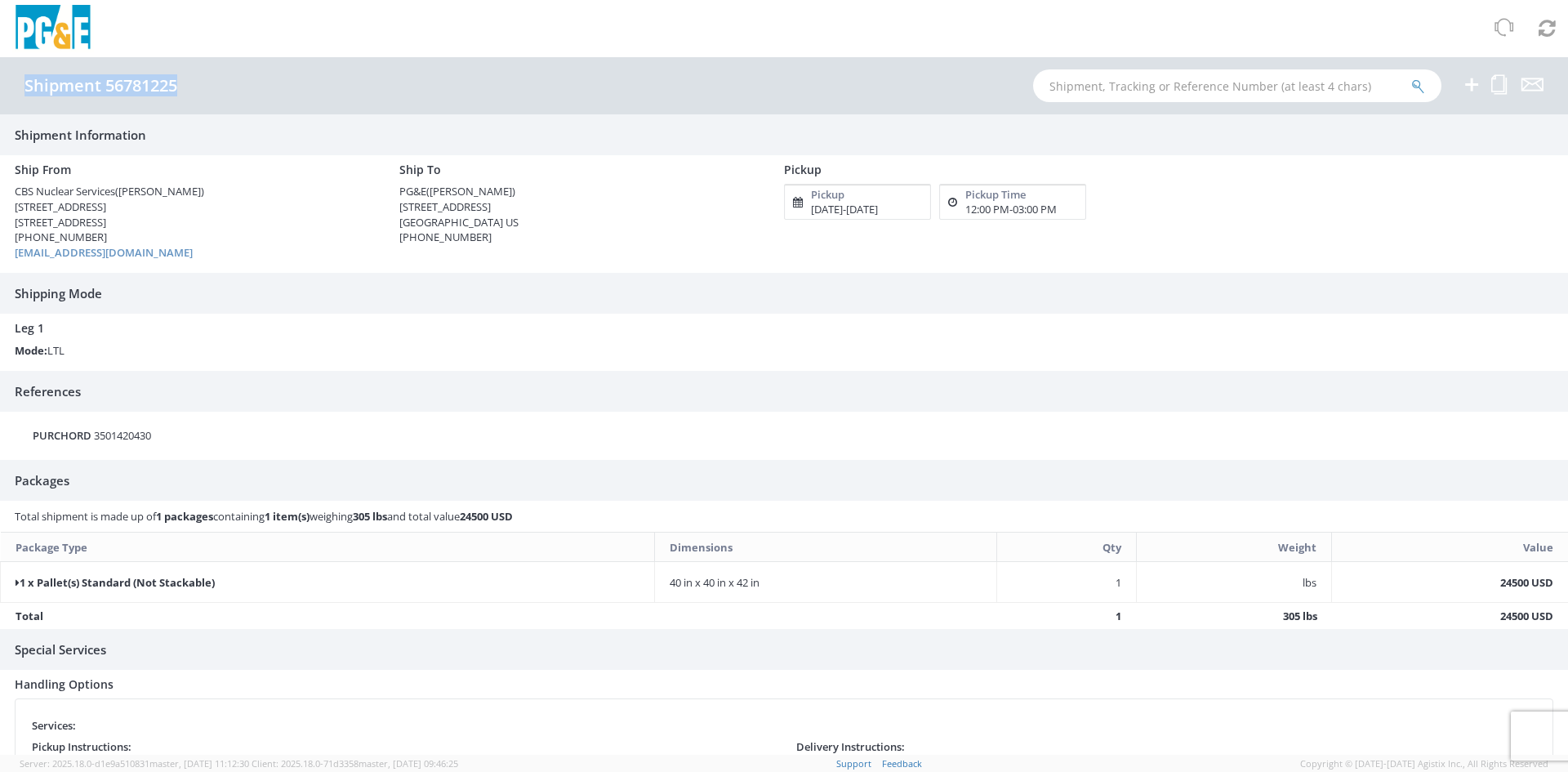
copy h4 "Shipment 56781225"
